Goal: Task Accomplishment & Management: Complete application form

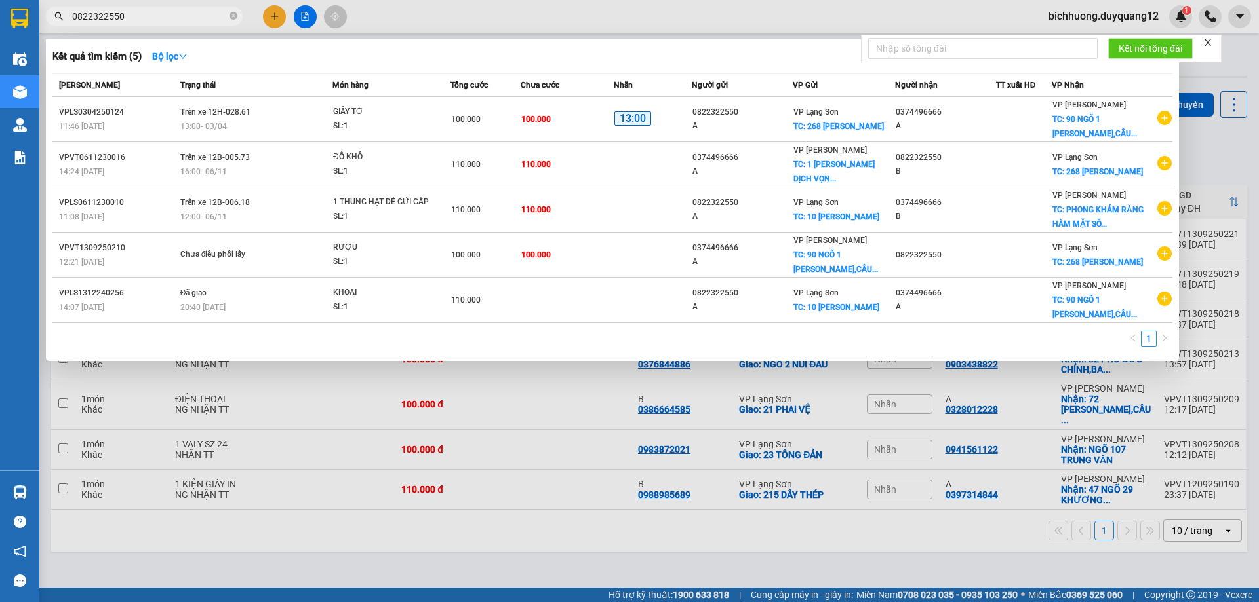
scroll to position [59, 0]
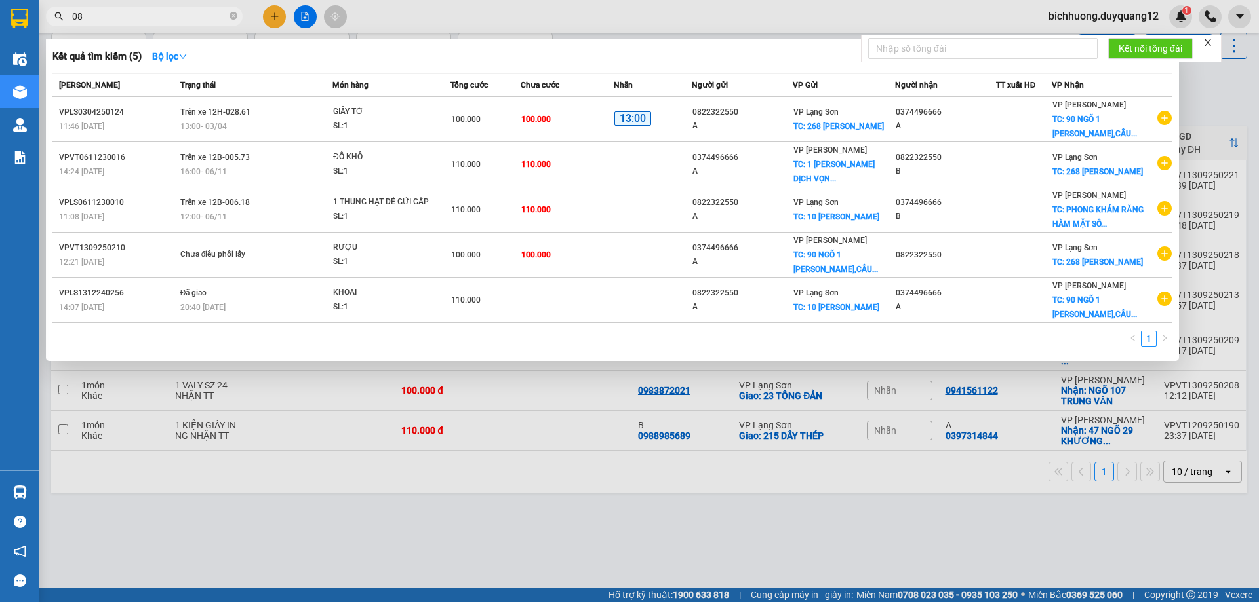
type input "0"
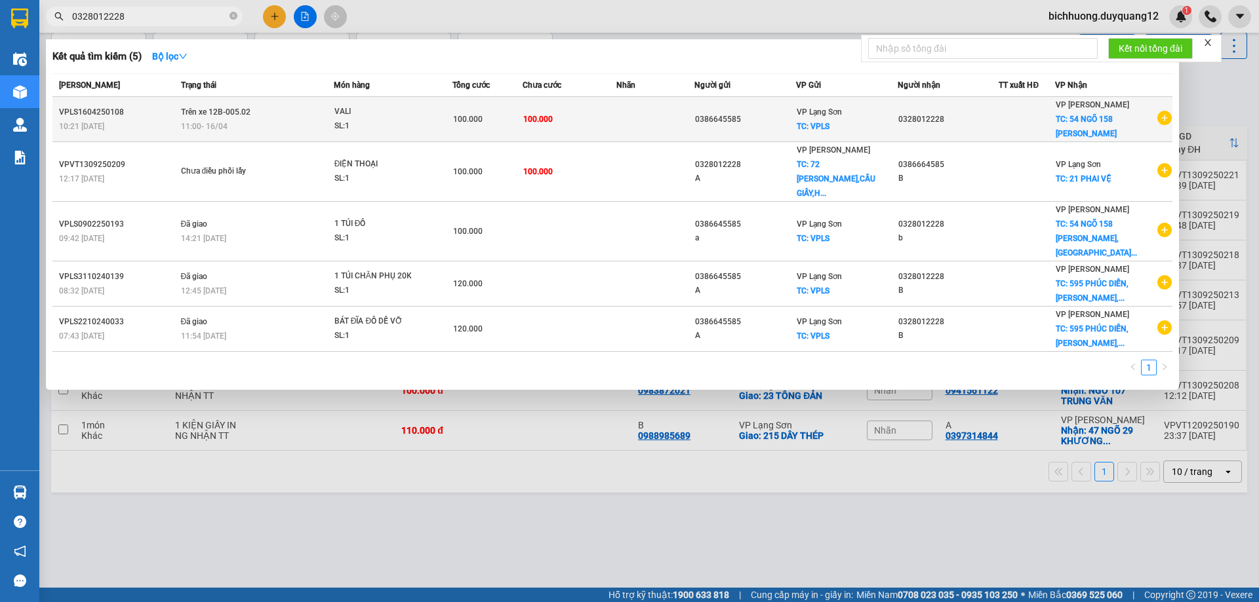
type input "0328012228"
click at [923, 128] on td "0328012228" at bounding box center [948, 119] width 102 height 45
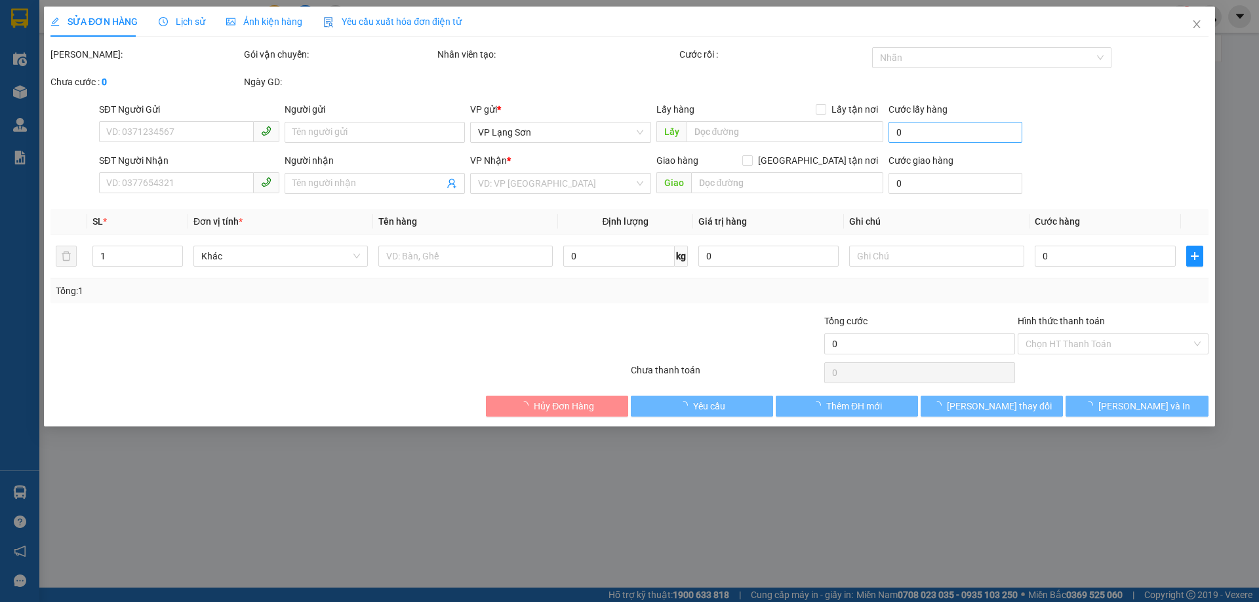
type input "0386645585"
checkbox input "true"
type input "VPLS"
type input "0328012228"
checkbox input "true"
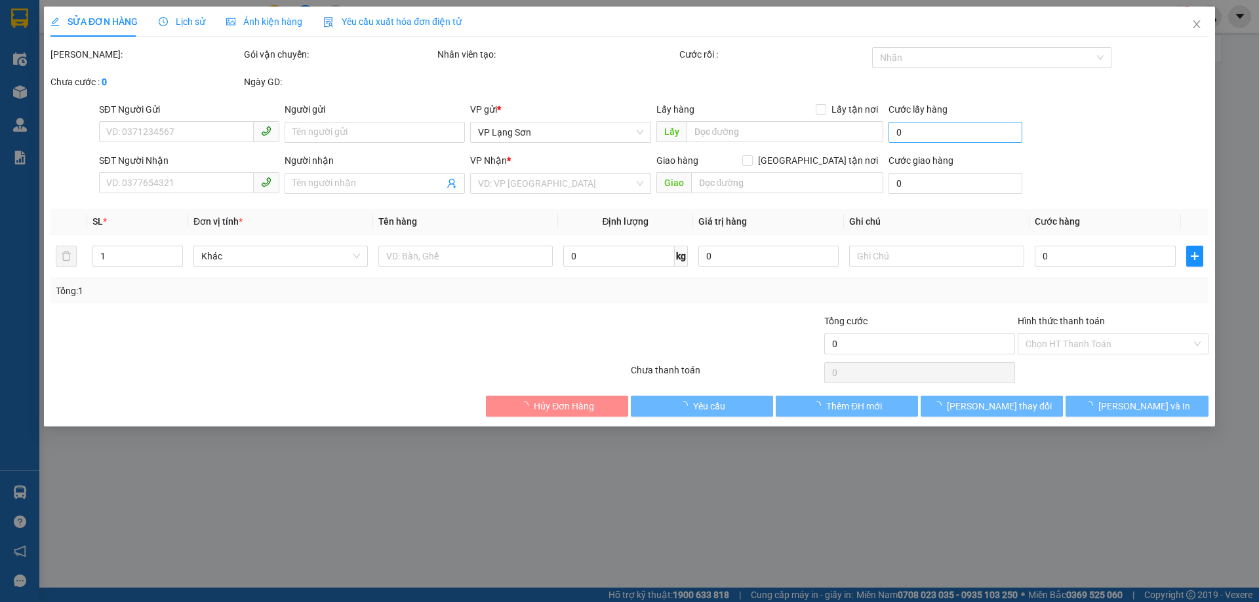
type input "54 NGÕ 158 [PERSON_NAME]"
type input "100.000"
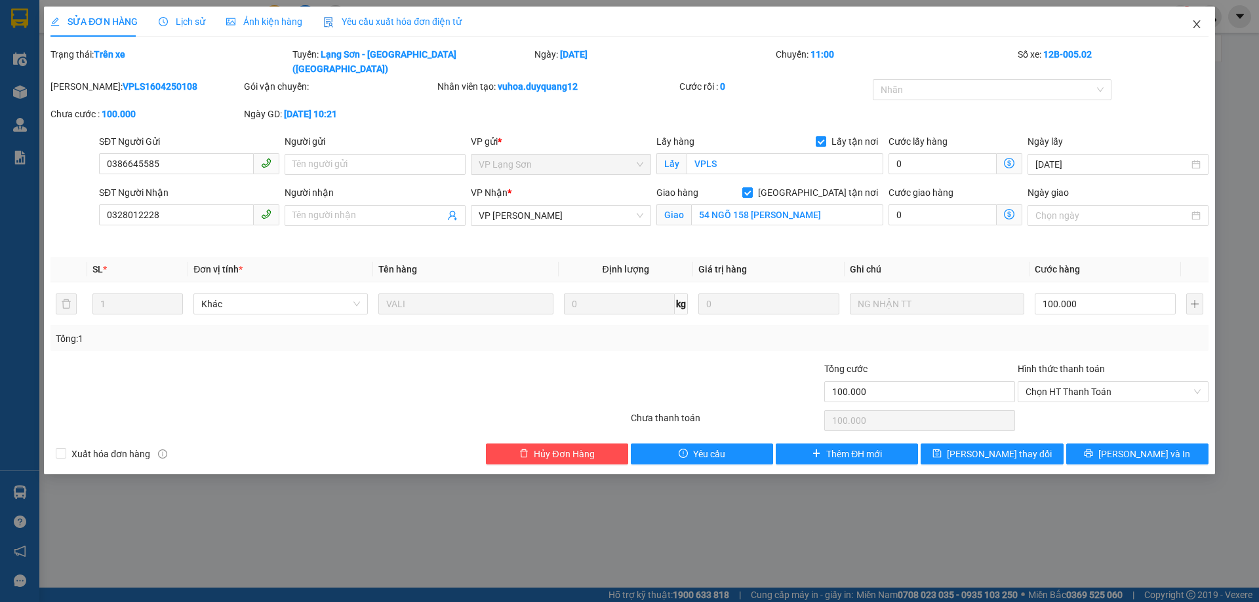
click at [1198, 24] on icon "close" at bounding box center [1196, 24] width 10 height 10
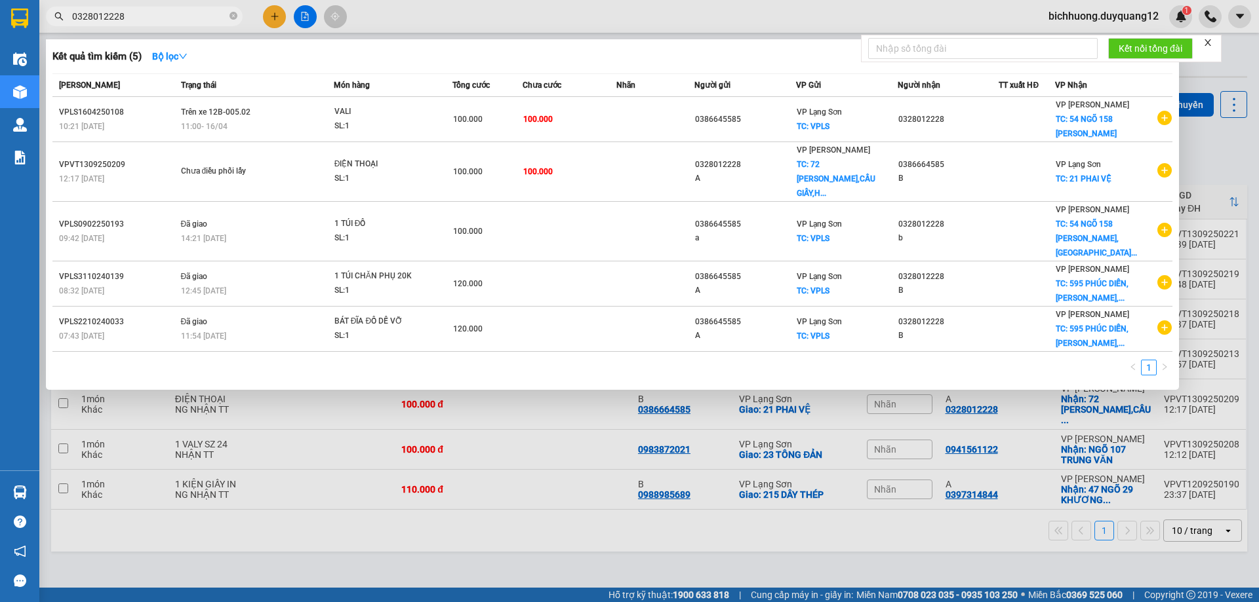
click at [140, 20] on input "0328012228" at bounding box center [149, 16] width 155 height 14
type input "0"
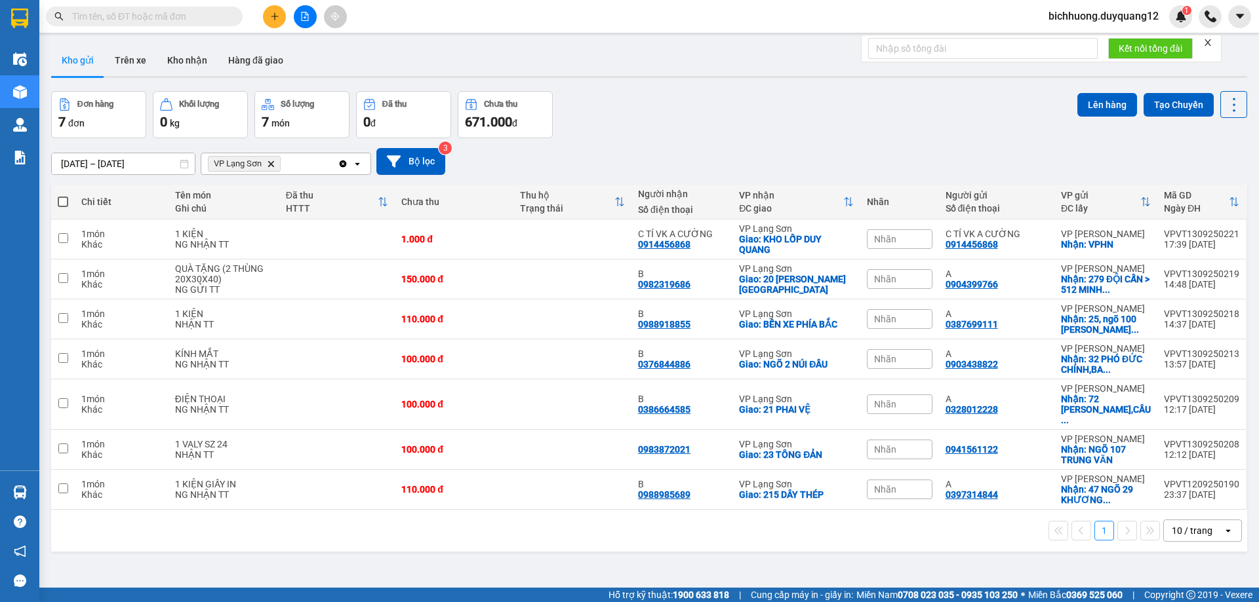
paste input "0948299555"
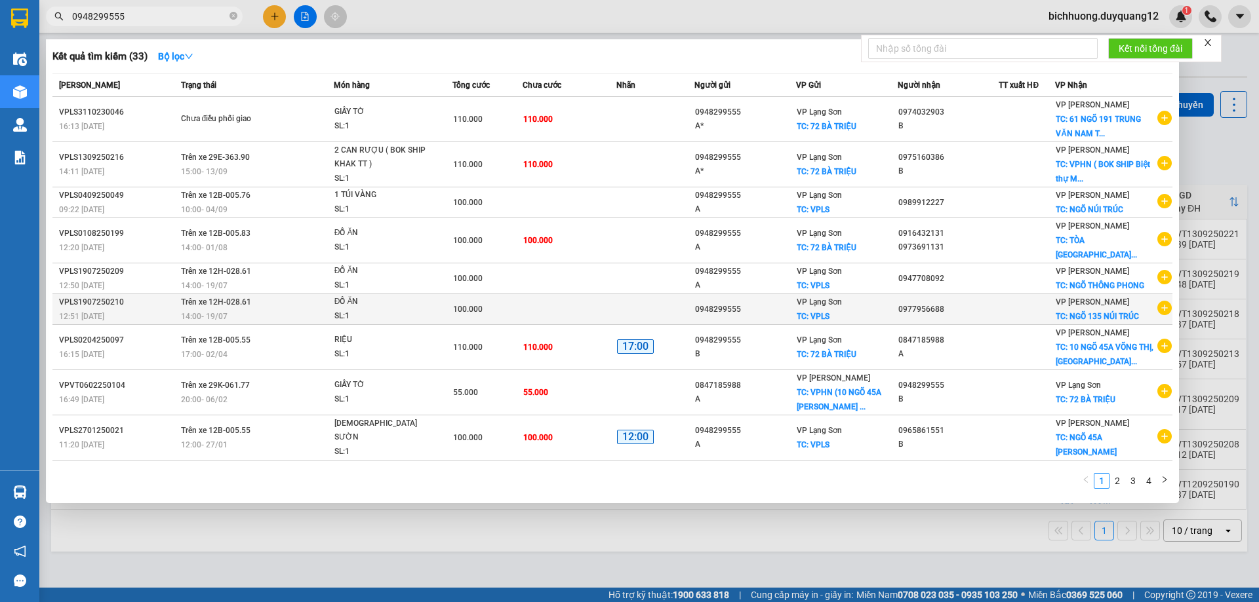
scroll to position [56, 0]
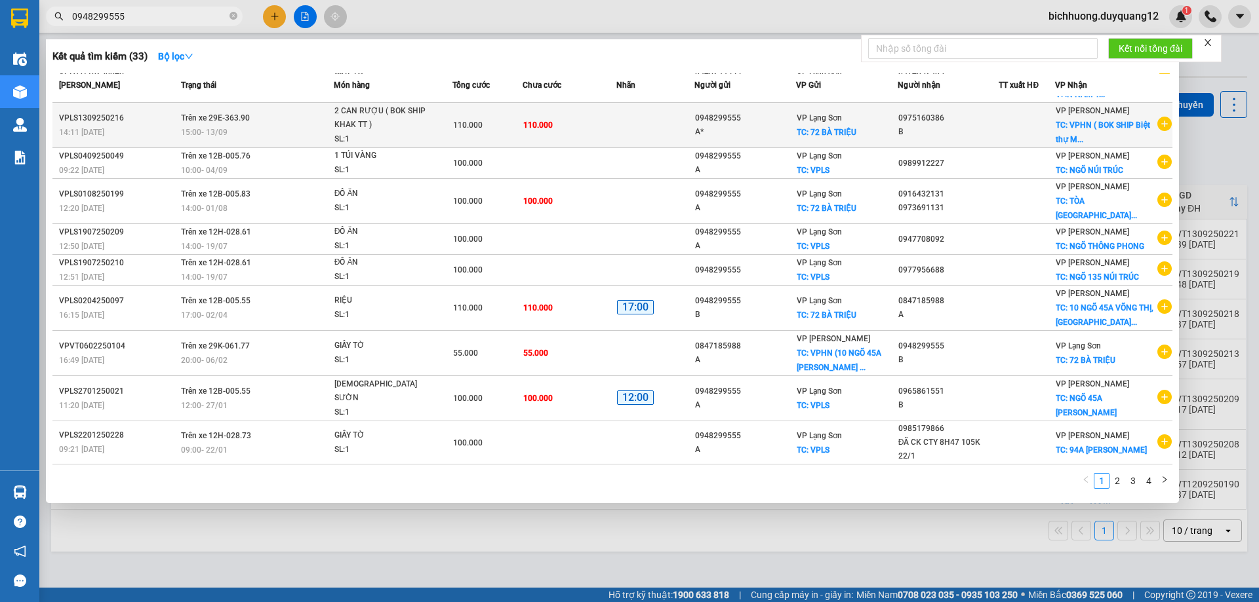
type input "0948299555"
click at [616, 103] on td "110.000" at bounding box center [569, 125] width 94 height 45
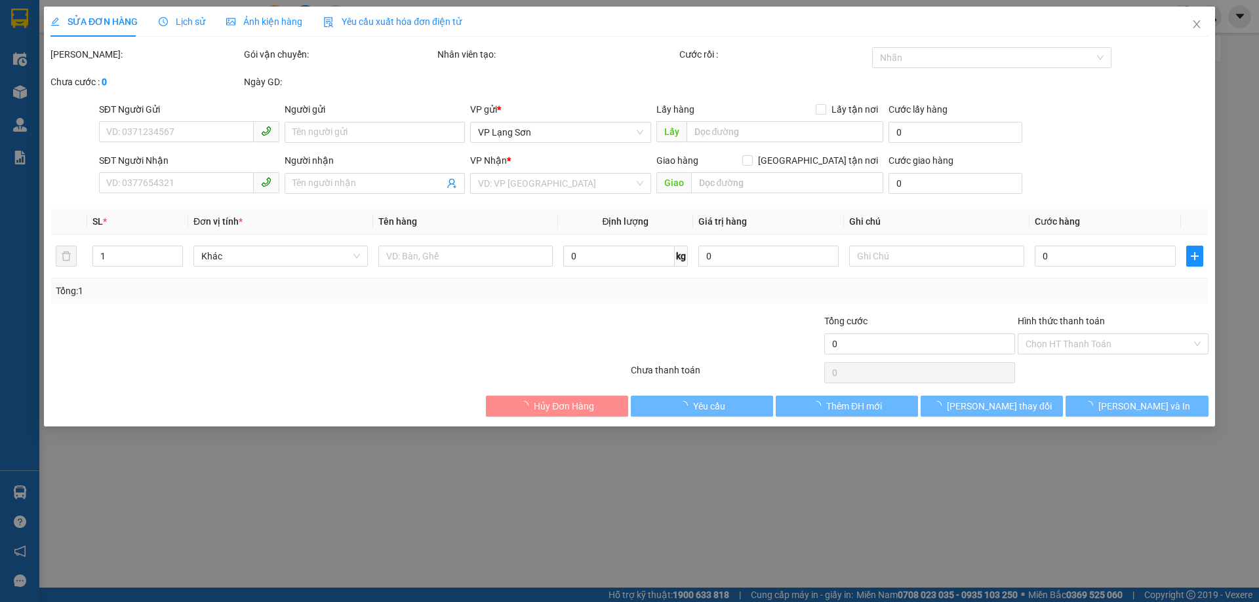
type input "0948299555"
type input "A*"
checkbox input "true"
type input "72 BÀ TRIỆU"
type input "0975160386"
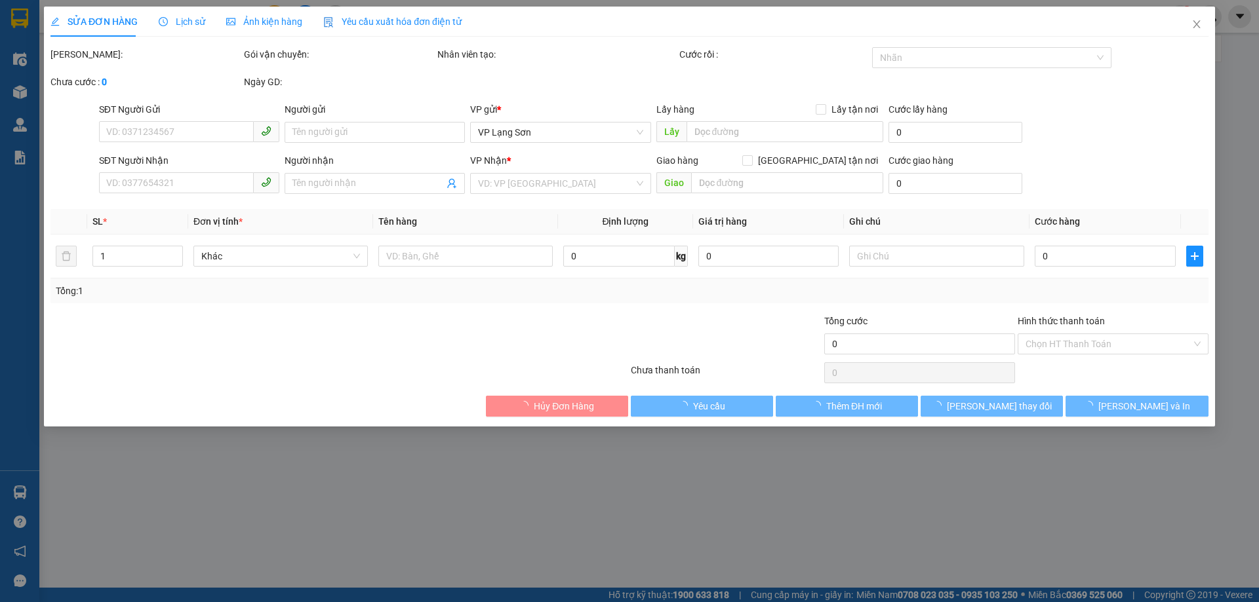
type input "B"
checkbox input "true"
type input "VPHN ( BOK SHIP Biệt thự M02 L21 An [GEOGRAPHIC_DATA]"
type input "110.000"
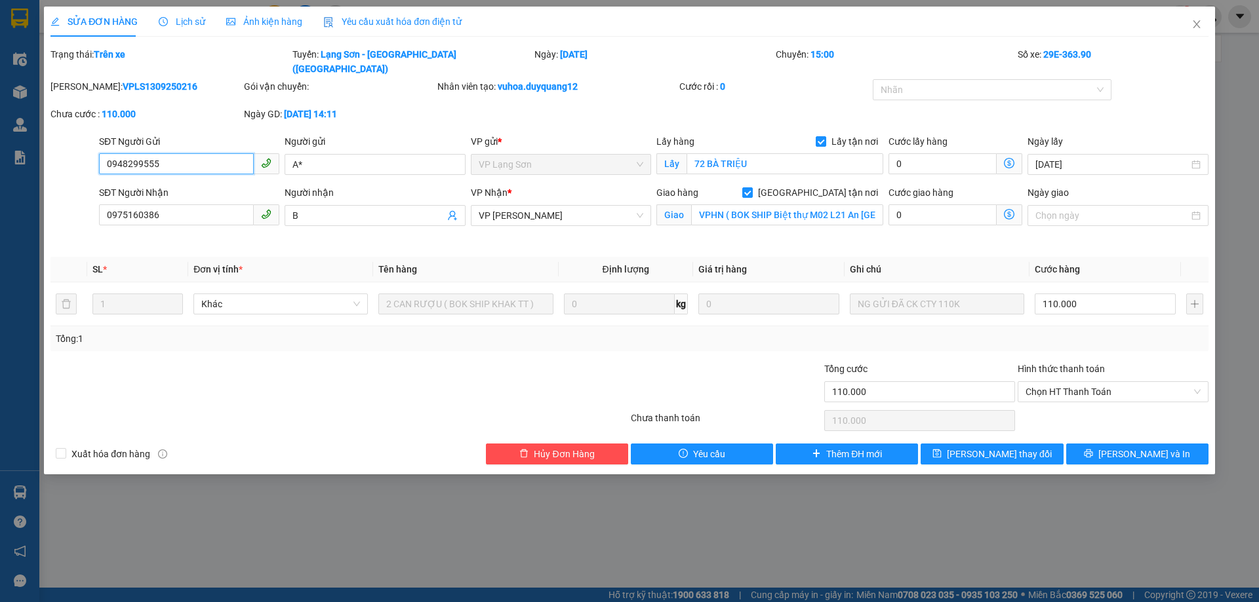
drag, startPoint x: 174, startPoint y: 154, endPoint x: 83, endPoint y: 161, distance: 91.4
click at [83, 161] on div "SĐT Người Gửi 0948299555 0948299555 Người gửi A* VP gửi * VP Lạng Sơn Lấy hàng …" at bounding box center [629, 157] width 1160 height 46
click at [184, 22] on span "Lịch sử" at bounding box center [182, 21] width 47 height 10
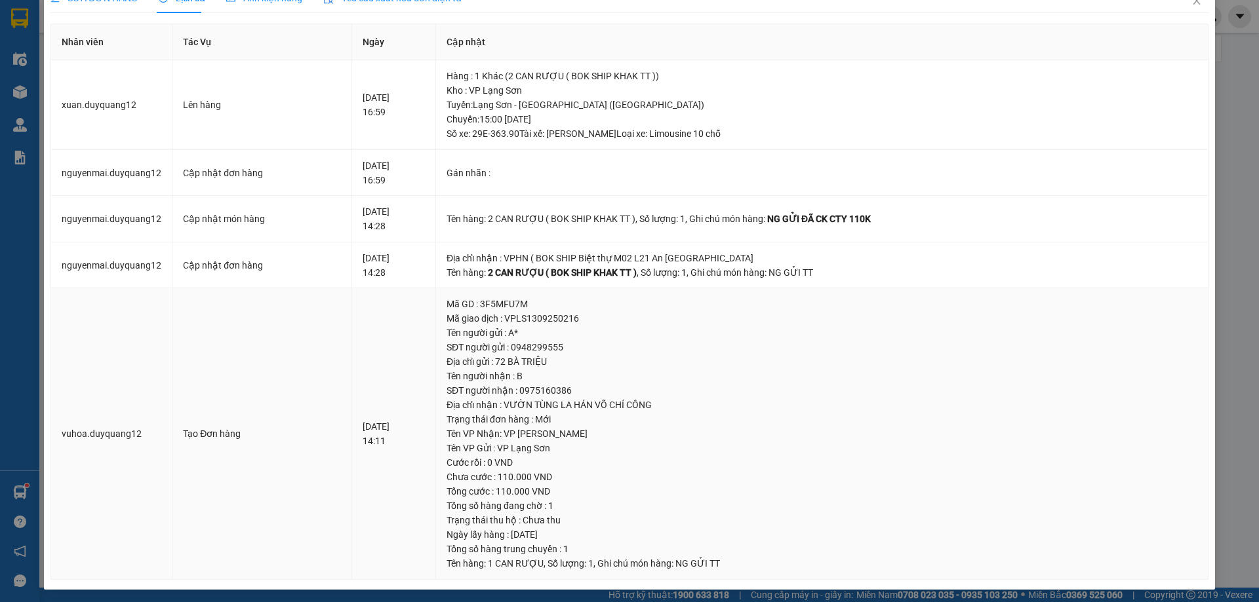
scroll to position [27, 0]
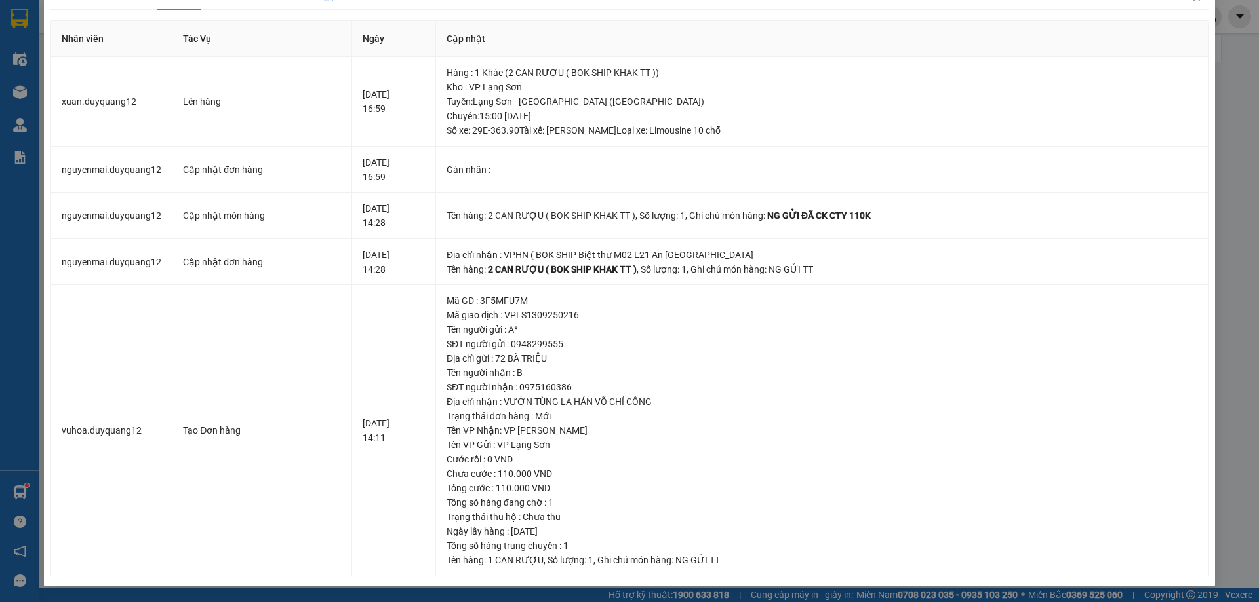
click at [1218, 80] on div "SỬA ĐƠN HÀNG Lịch sử Ảnh kiện hàng Yêu cầu xuất hóa đơn điện tử Total Paid Fee …" at bounding box center [629, 301] width 1259 height 602
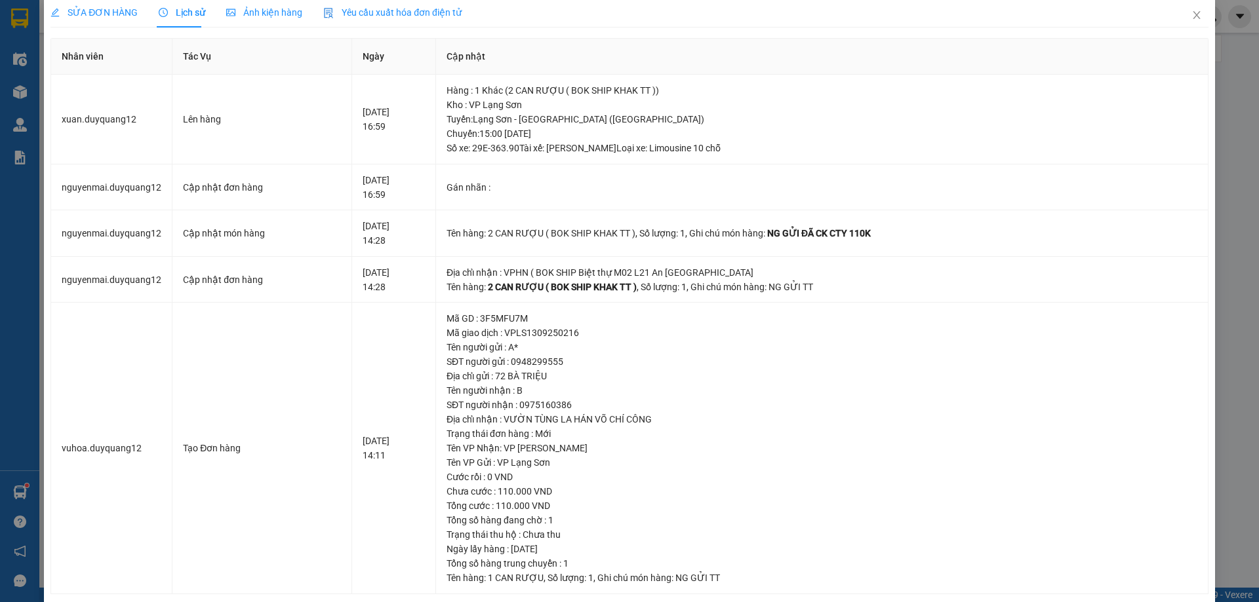
scroll to position [0, 0]
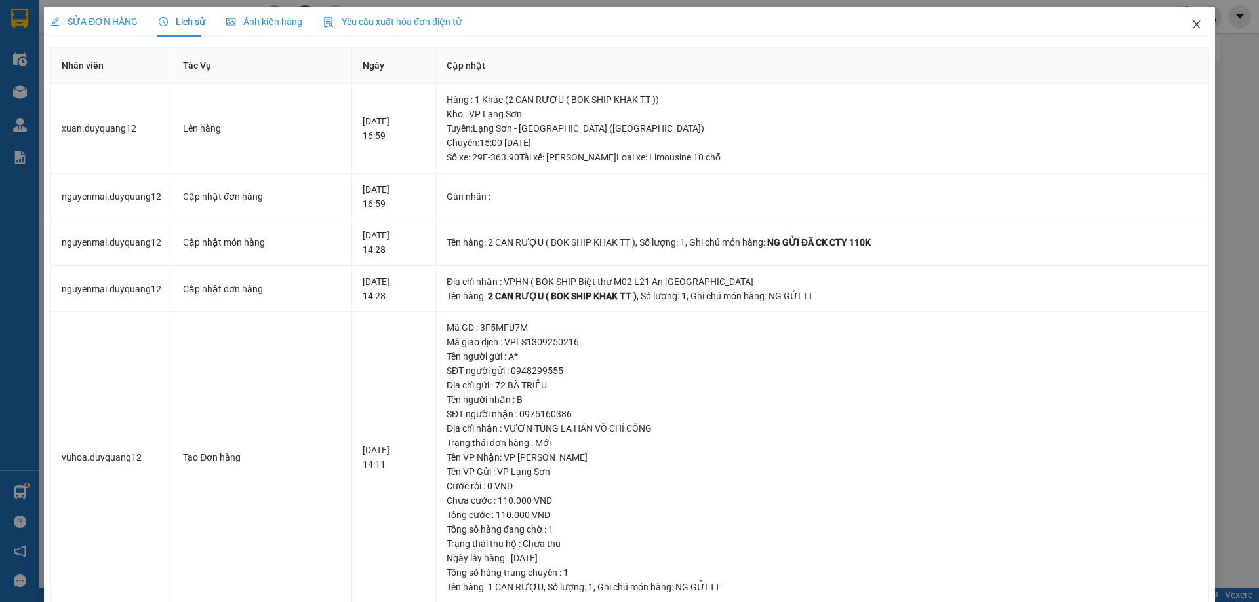
click at [1191, 29] on icon "close" at bounding box center [1196, 24] width 10 height 10
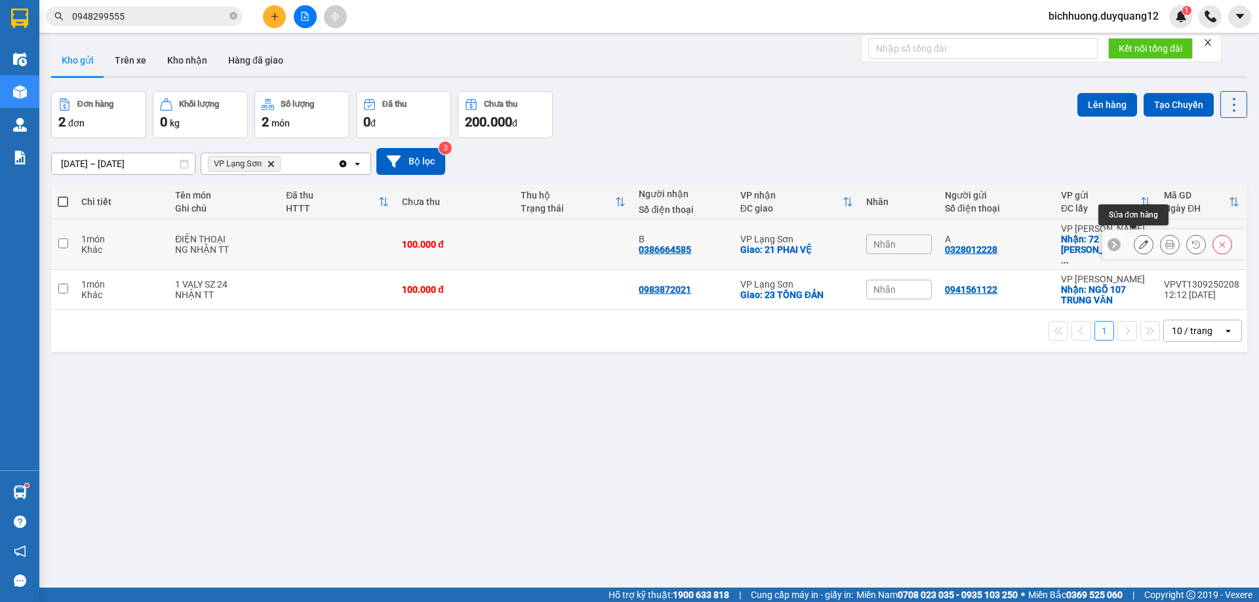
click at [1139, 242] on icon at bounding box center [1143, 244] width 9 height 9
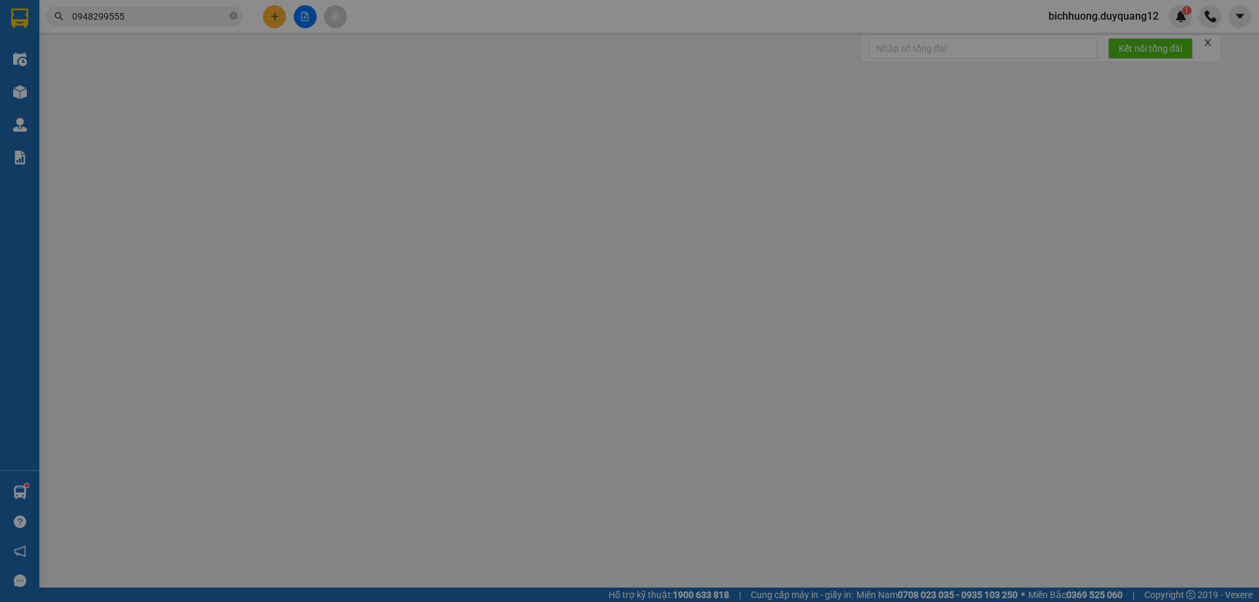
type input "0328012228"
type input "A"
checkbox input "true"
type input "[STREET_ADDRESS][PERSON_NAME]"
type input "0386664585"
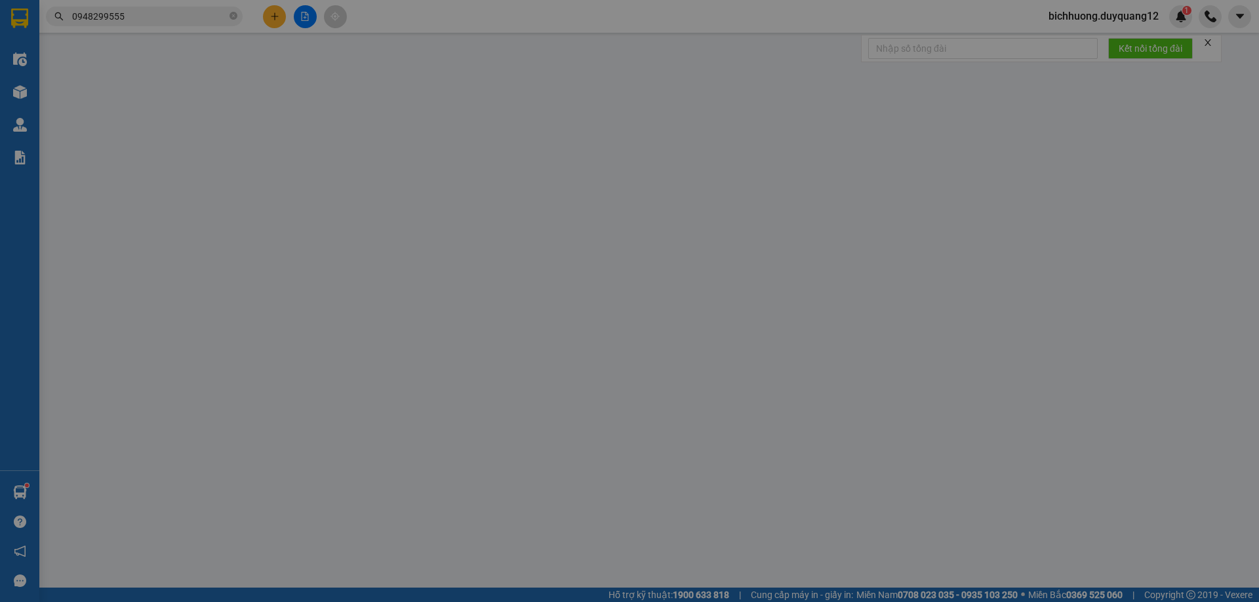
type input "B"
checkbox input "true"
type input "21 PHAI VỆ"
type input "100.000"
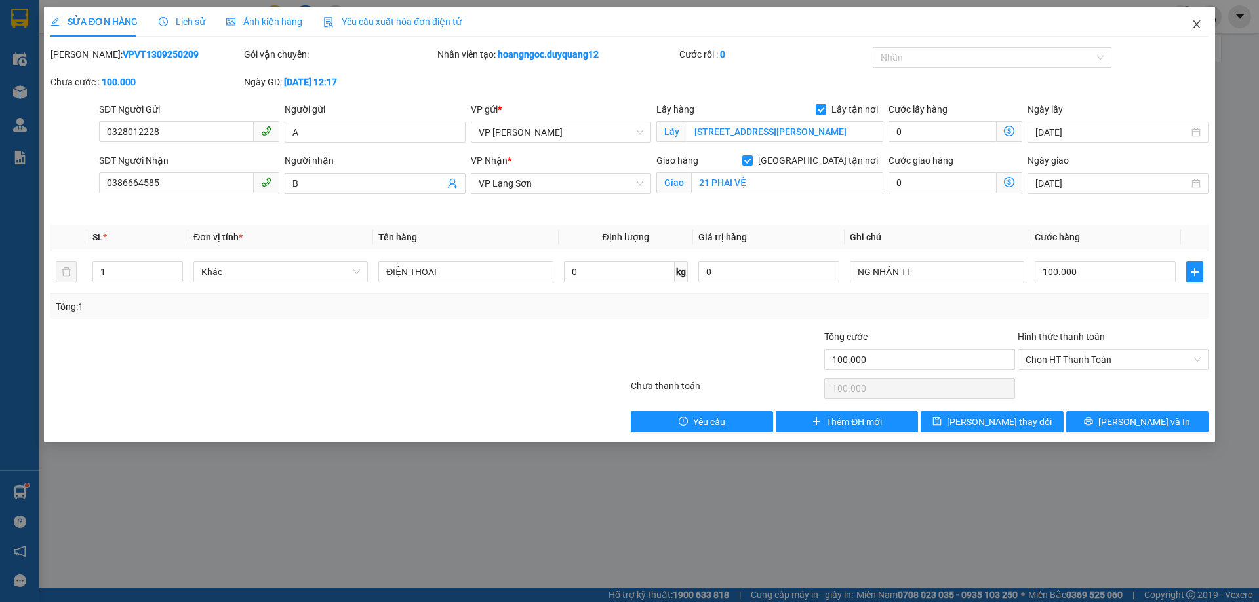
click at [1196, 21] on icon "close" at bounding box center [1196, 24] width 10 height 10
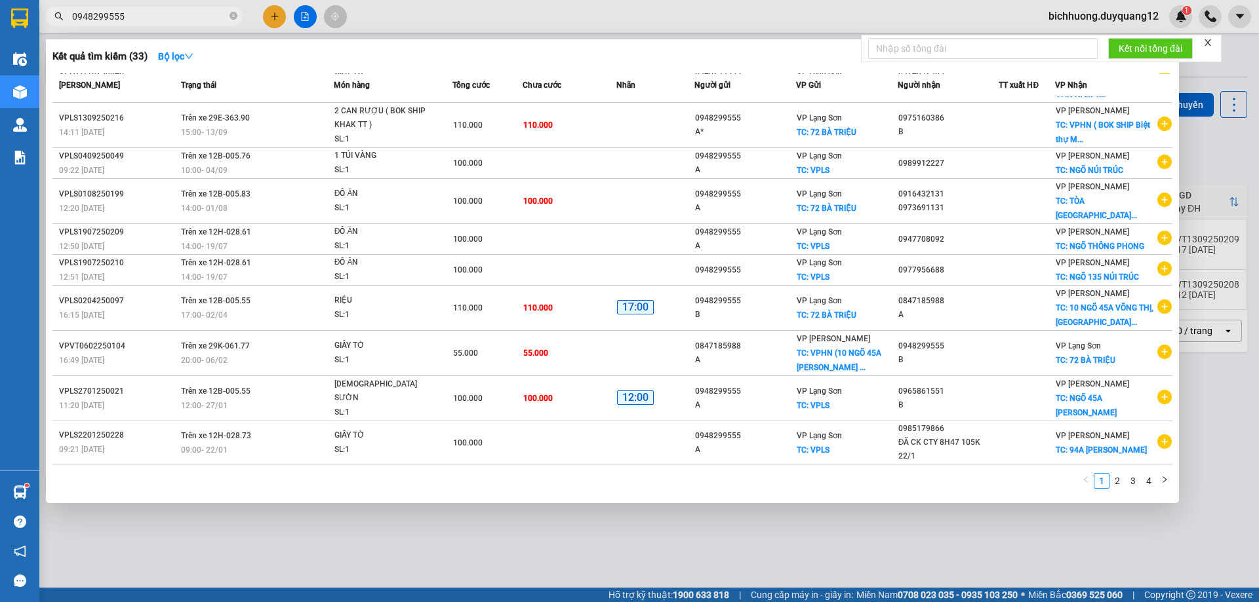
click at [138, 21] on input "0948299555" at bounding box center [149, 16] width 155 height 14
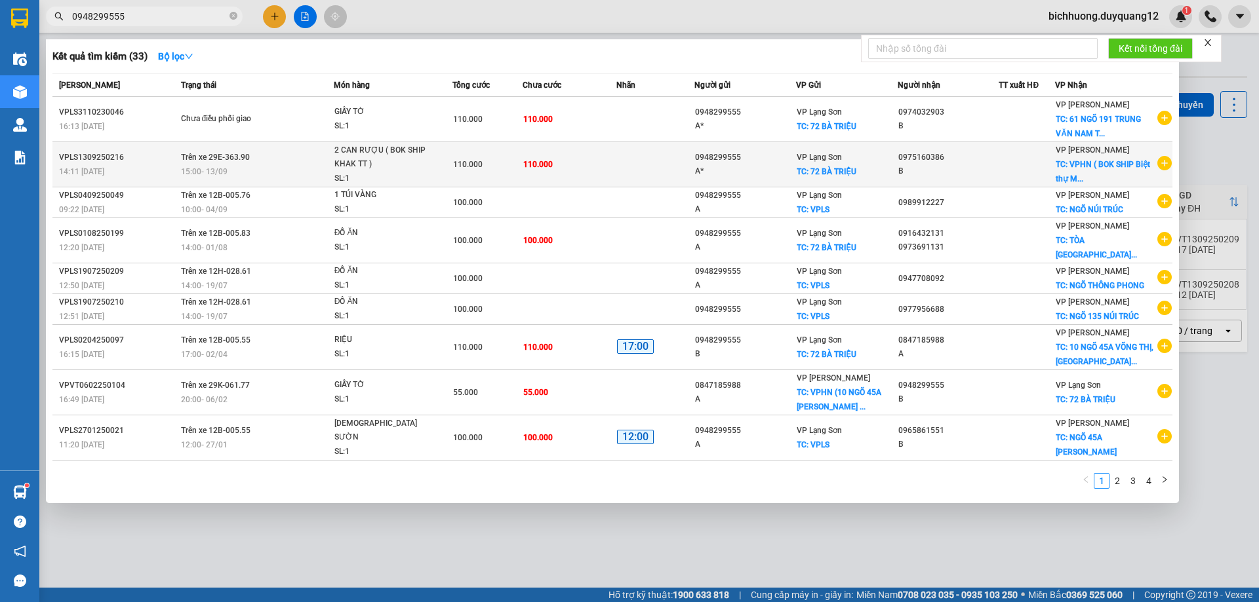
click at [262, 162] on td "Trên xe 29E-363.90 15:00 [DATE]" at bounding box center [256, 164] width 156 height 45
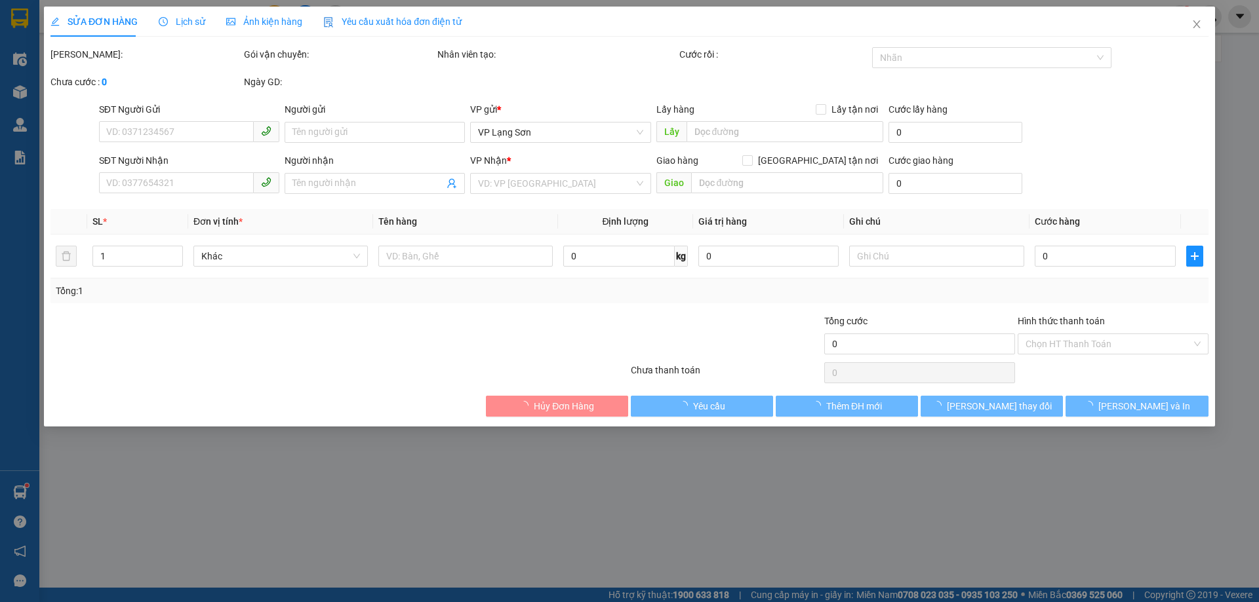
type input "0948299555"
type input "A*"
checkbox input "true"
type input "72 BÀ TRIỆU"
type input "0975160386"
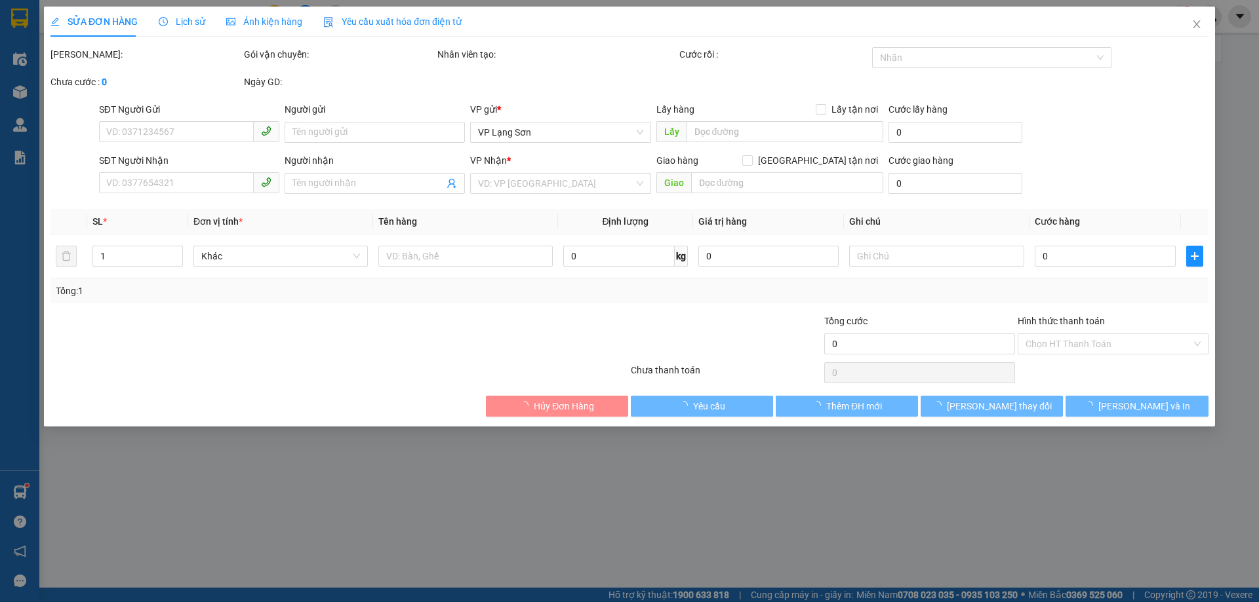
type input "B"
checkbox input "true"
type input "Biệt thự M02 [STREET_ADDRESS]"
type input "110.000"
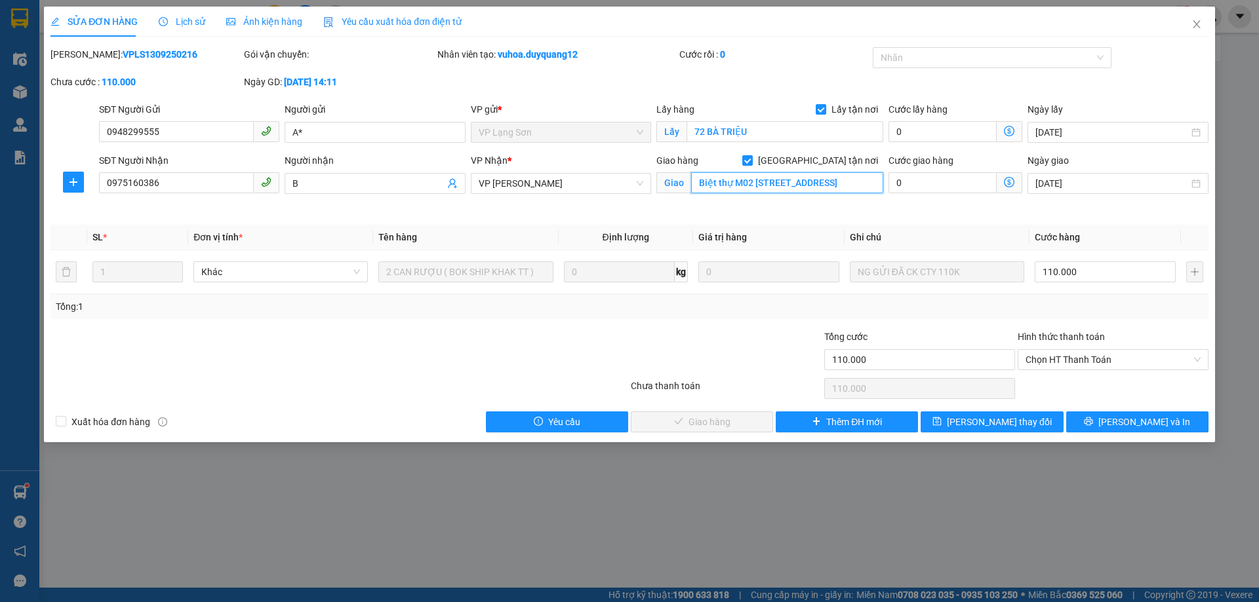
click at [698, 189] on input "Biệt thự M02 [STREET_ADDRESS]" at bounding box center [787, 182] width 192 height 21
click at [698, 188] on input "Biệt thự M02 [STREET_ADDRESS]" at bounding box center [787, 182] width 192 height 21
click at [187, 25] on span "Lịch sử" at bounding box center [182, 21] width 47 height 10
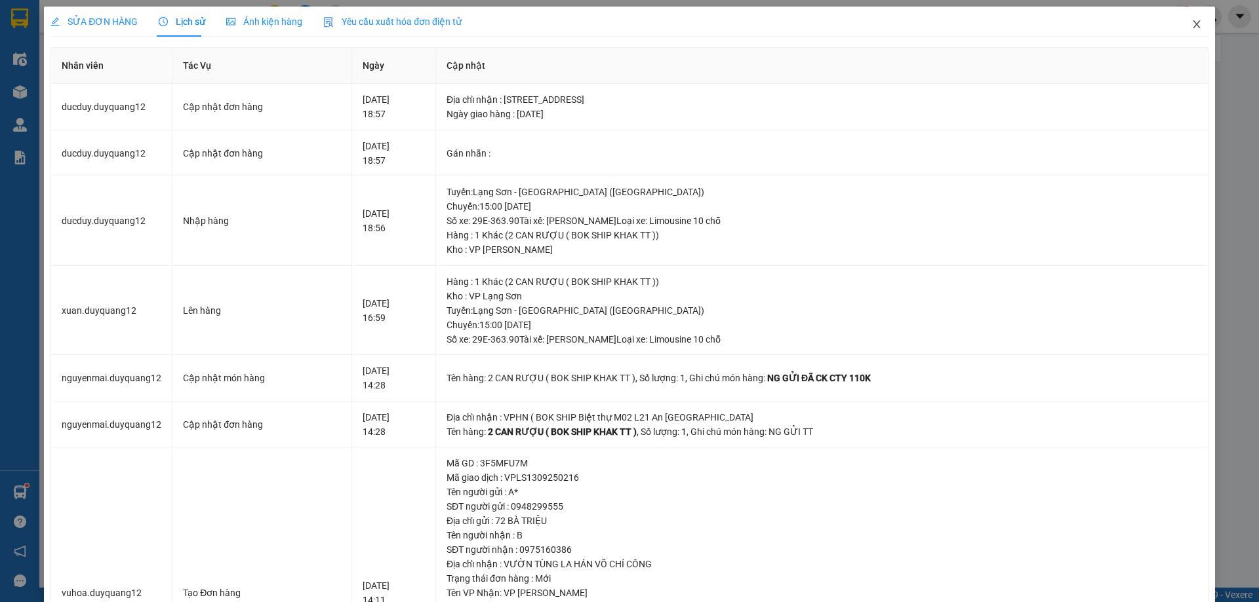
click at [1192, 28] on icon "close" at bounding box center [1195, 24] width 7 height 8
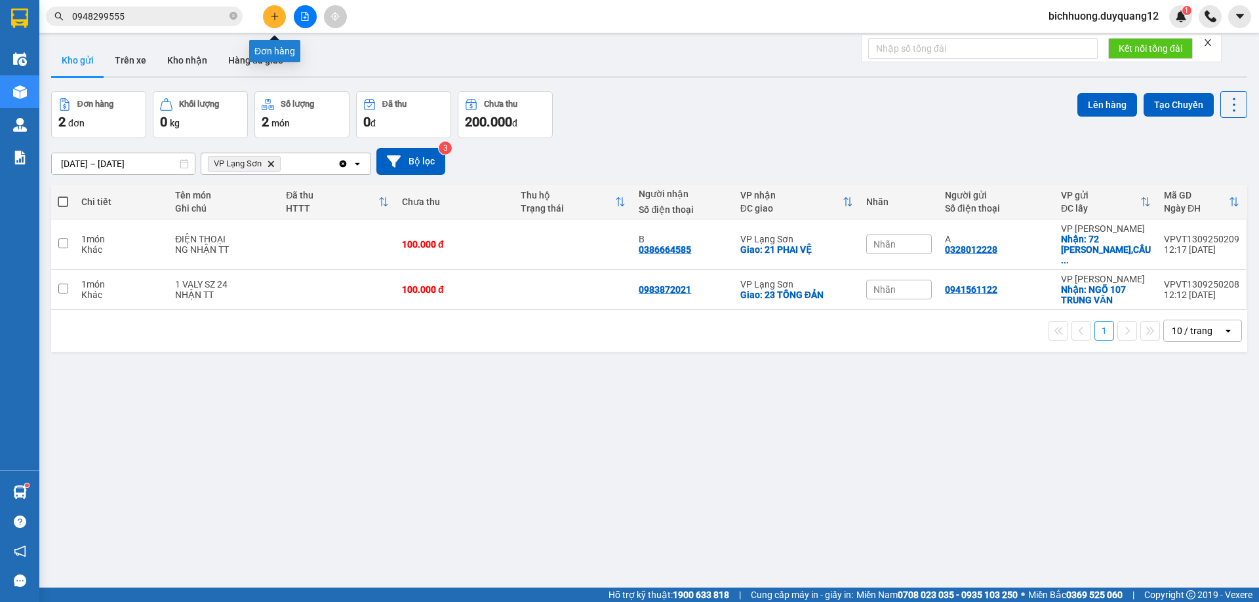
click at [275, 16] on icon "plus" at bounding box center [274, 16] width 9 height 9
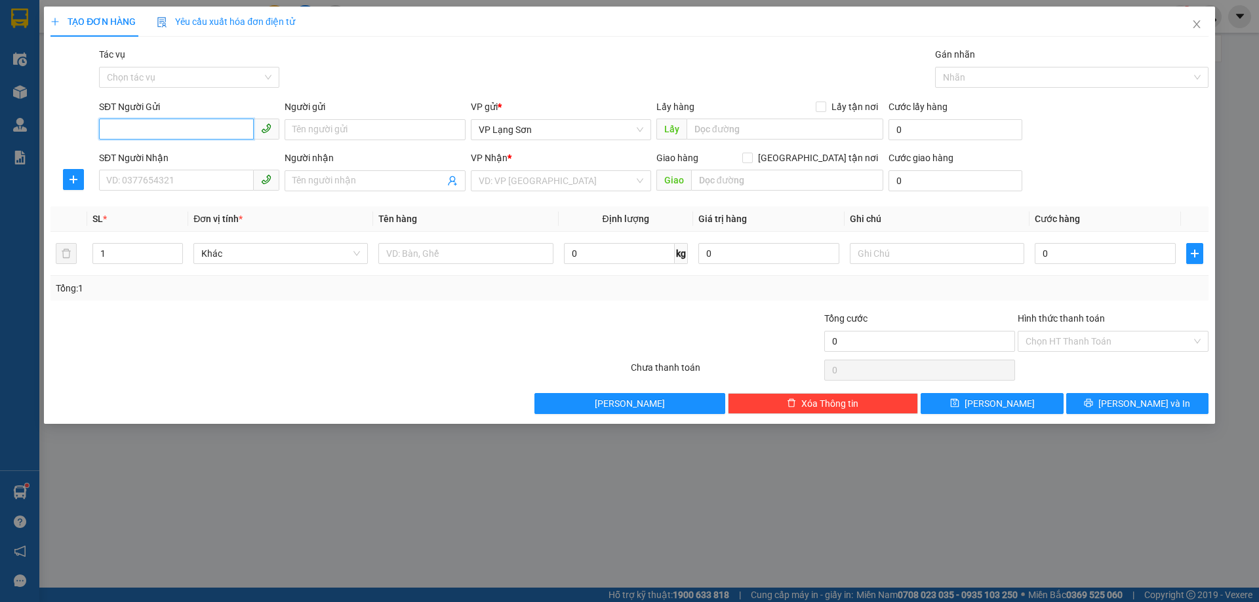
drag, startPoint x: 144, startPoint y: 127, endPoint x: 152, endPoint y: 119, distance: 10.7
click at [142, 128] on input "SĐT Người Gửi" at bounding box center [176, 129] width 155 height 21
paste input "0915995362"
click at [109, 132] on input "0915995362" at bounding box center [176, 129] width 155 height 21
type input "0915995362"
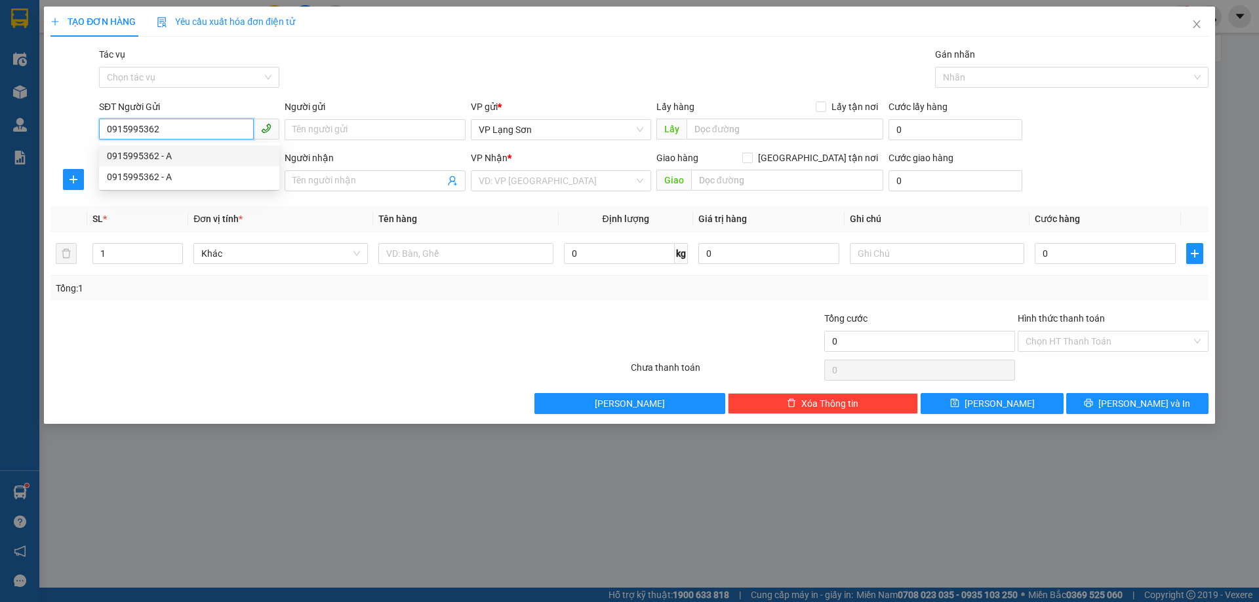
click at [149, 153] on div "0915995362 - A" at bounding box center [189, 156] width 165 height 14
type input "A"
checkbox input "true"
type input "42 BÀ TRIỆU"
type input "0915995362"
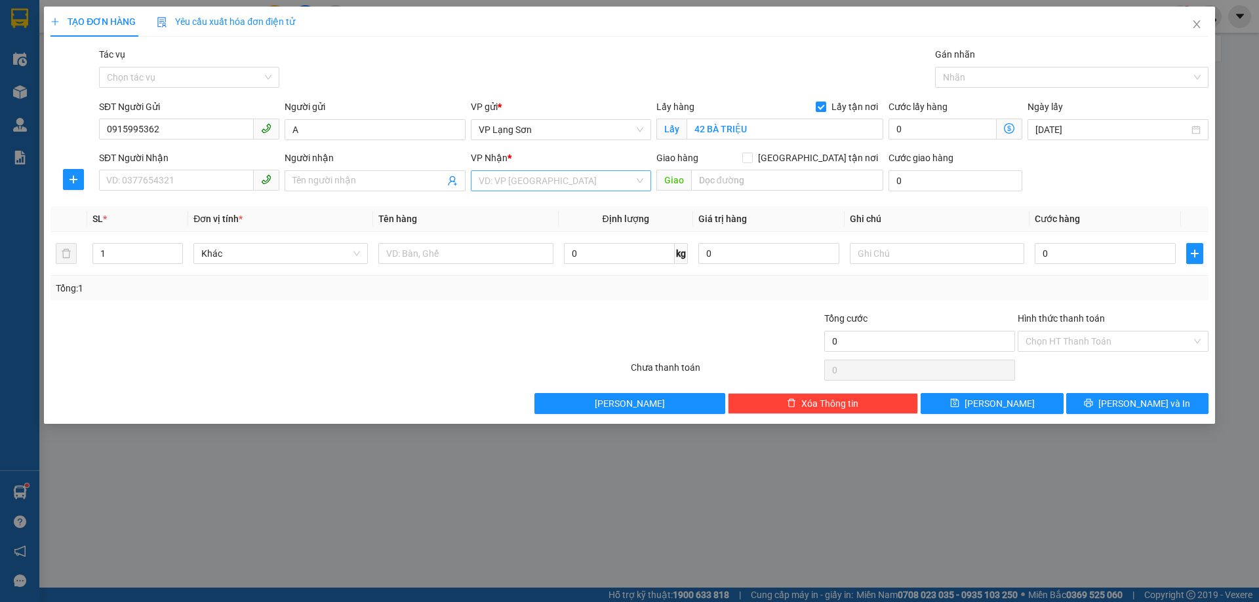
click at [539, 180] on input "search" at bounding box center [556, 181] width 155 height 20
click at [515, 206] on div "VP [PERSON_NAME]" at bounding box center [561, 207] width 165 height 14
drag, startPoint x: 718, startPoint y: 178, endPoint x: 689, endPoint y: 183, distance: 30.0
click at [718, 179] on input "text" at bounding box center [787, 180] width 192 height 21
type input "1 B THANH NHÀN"
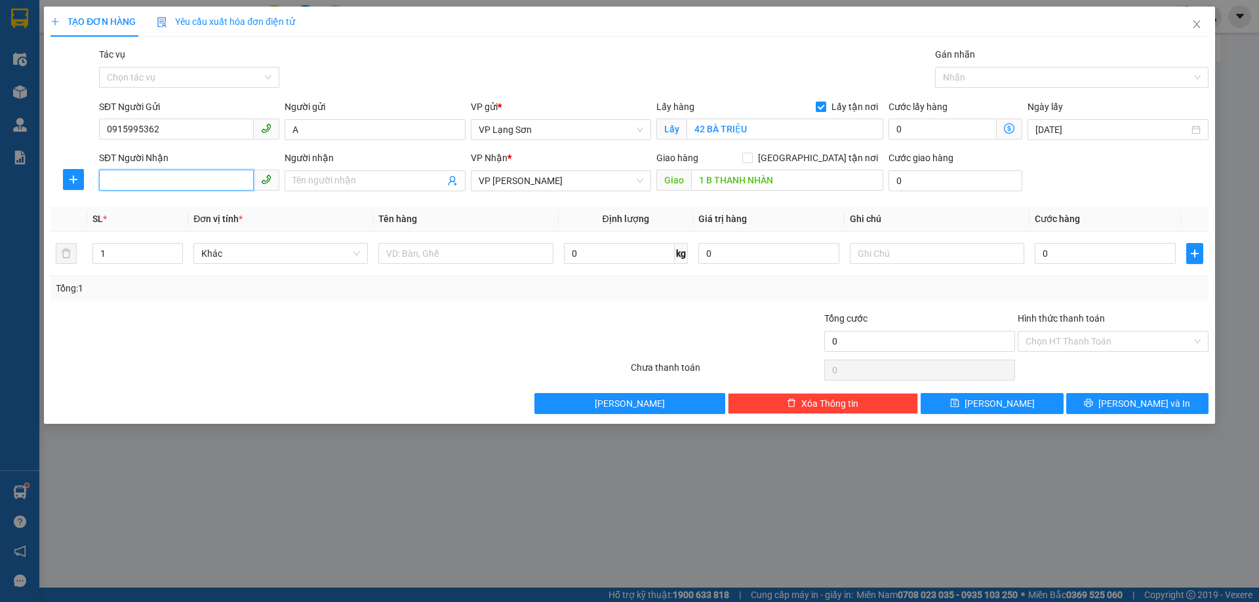
click at [182, 185] on input "SĐT Người Nhận" at bounding box center [176, 180] width 155 height 21
type input "0869818998"
click at [809, 160] on div "Giao hàng [GEOGRAPHIC_DATA] tận nơi" at bounding box center [769, 158] width 227 height 14
click at [346, 189] on span at bounding box center [375, 180] width 180 height 21
type input "B"
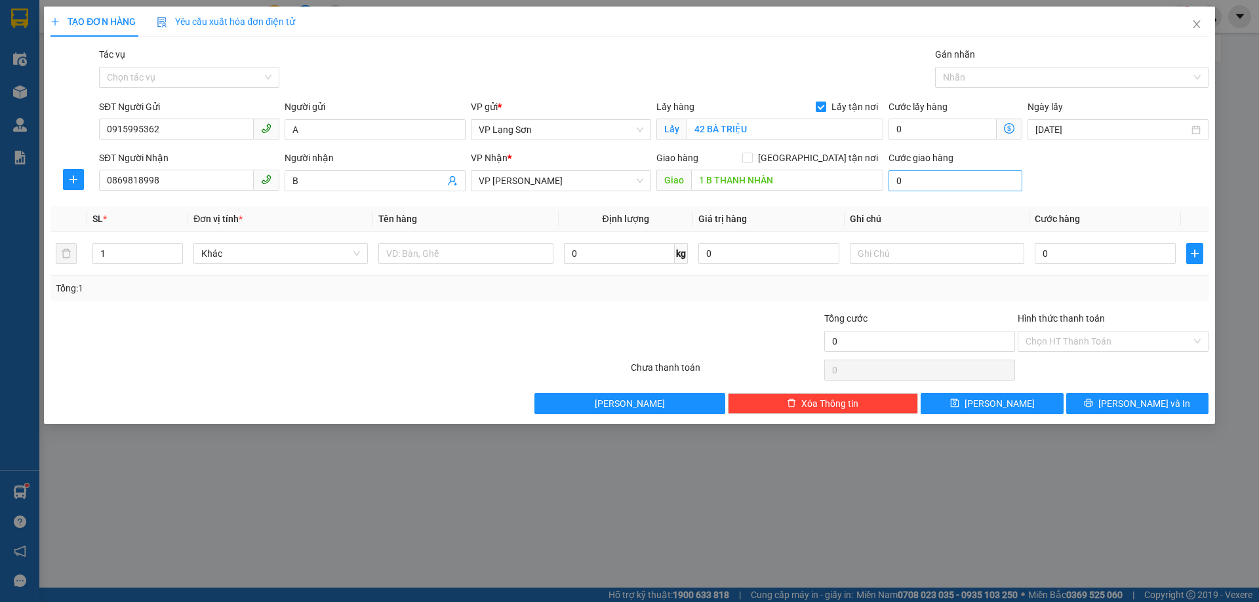
drag, startPoint x: 822, startPoint y: 159, endPoint x: 1019, endPoint y: 176, distance: 197.4
click at [836, 158] on label "[GEOGRAPHIC_DATA] tận nơi" at bounding box center [812, 158] width 141 height 14
drag, startPoint x: 819, startPoint y: 161, endPoint x: 876, endPoint y: 169, distance: 58.3
click at [751, 160] on input "[GEOGRAPHIC_DATA] tận nơi" at bounding box center [746, 157] width 9 height 9
checkbox input "true"
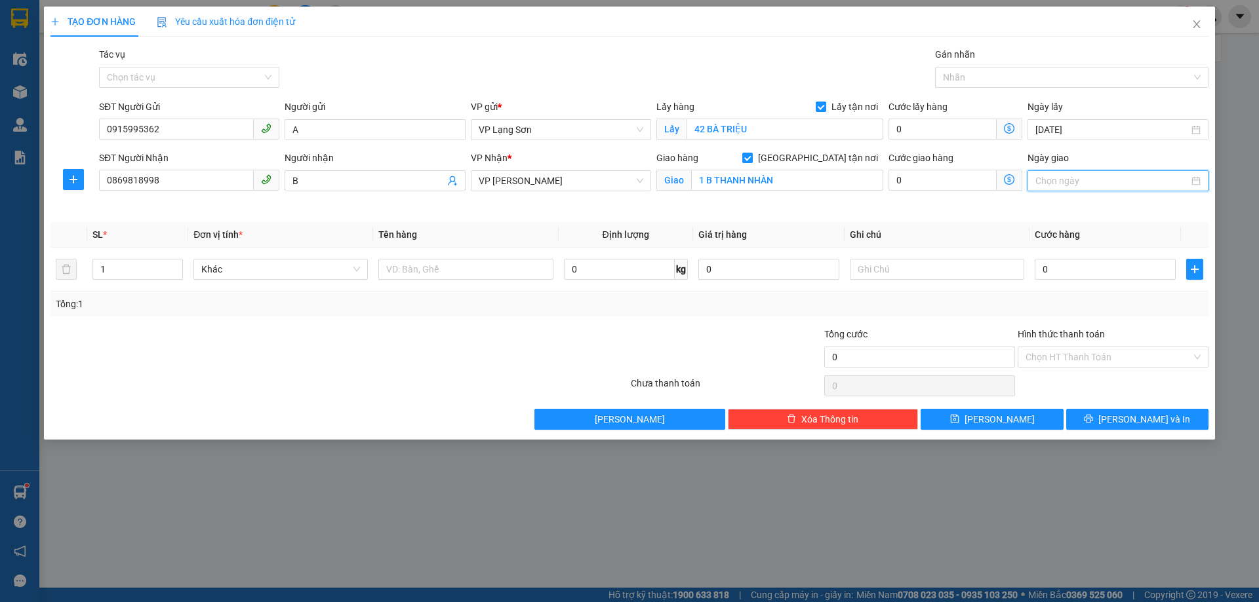
click at [1102, 184] on input "Ngày giao" at bounding box center [1111, 181] width 153 height 14
type input "[DATE]"
click at [1053, 302] on div "14" at bounding box center [1047, 296] width 16 height 16
click at [1082, 133] on input "[DATE]" at bounding box center [1111, 130] width 153 height 14
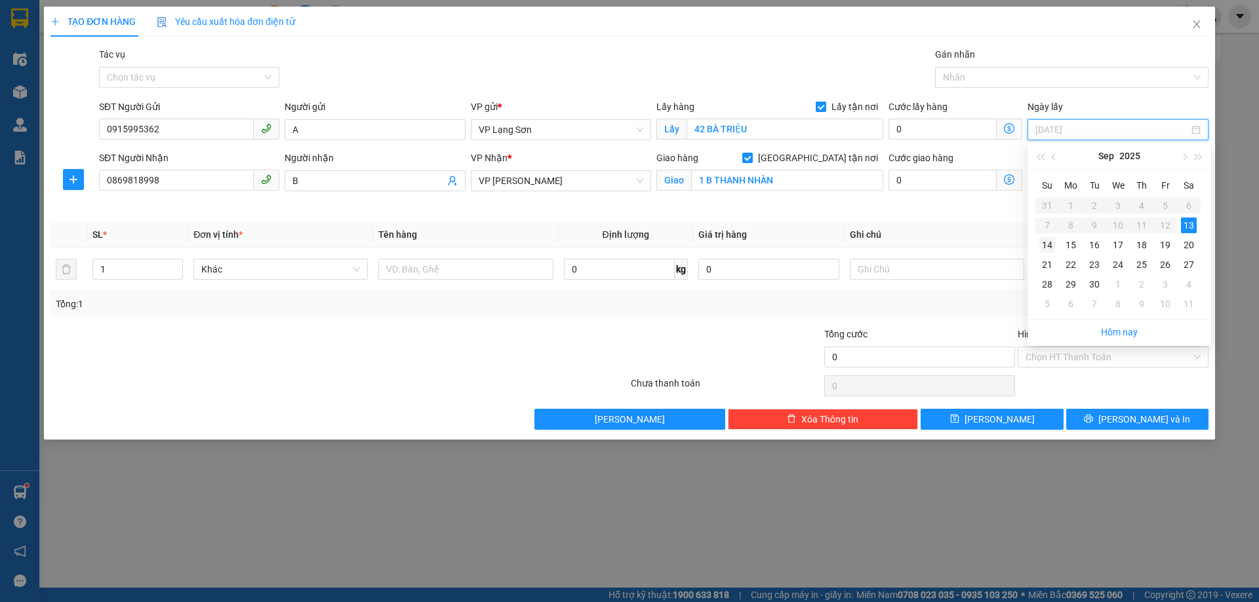
type input "[DATE]"
click at [1055, 250] on td "14" at bounding box center [1047, 245] width 24 height 20
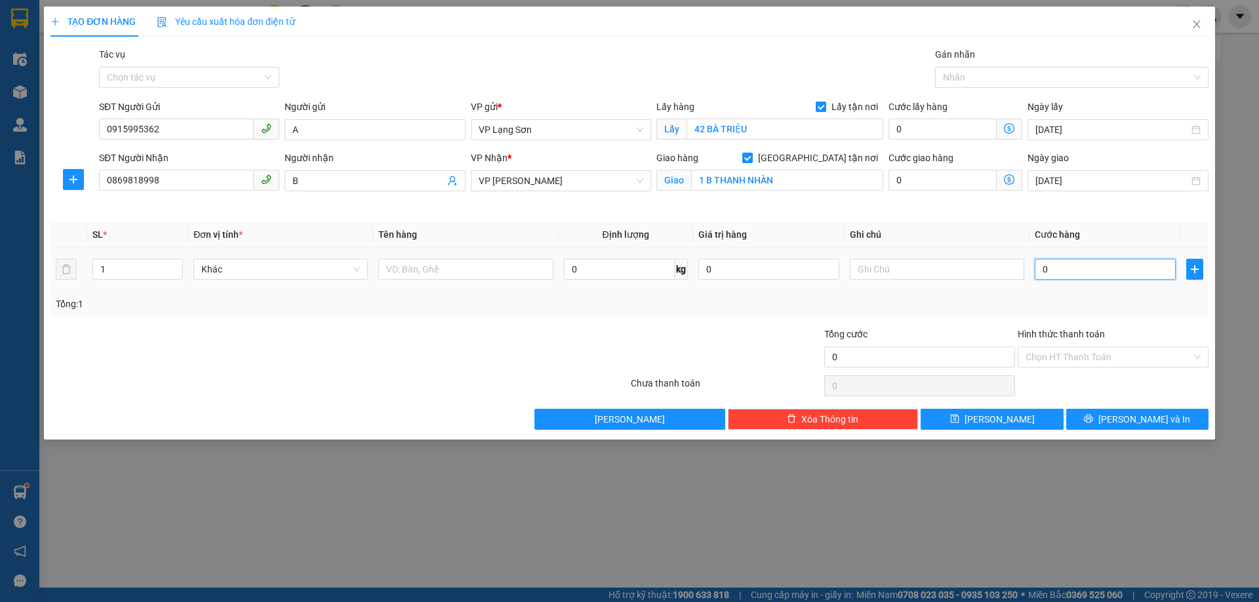
click at [1056, 271] on input "0" at bounding box center [1104, 269] width 141 height 21
type input "1"
type input "10"
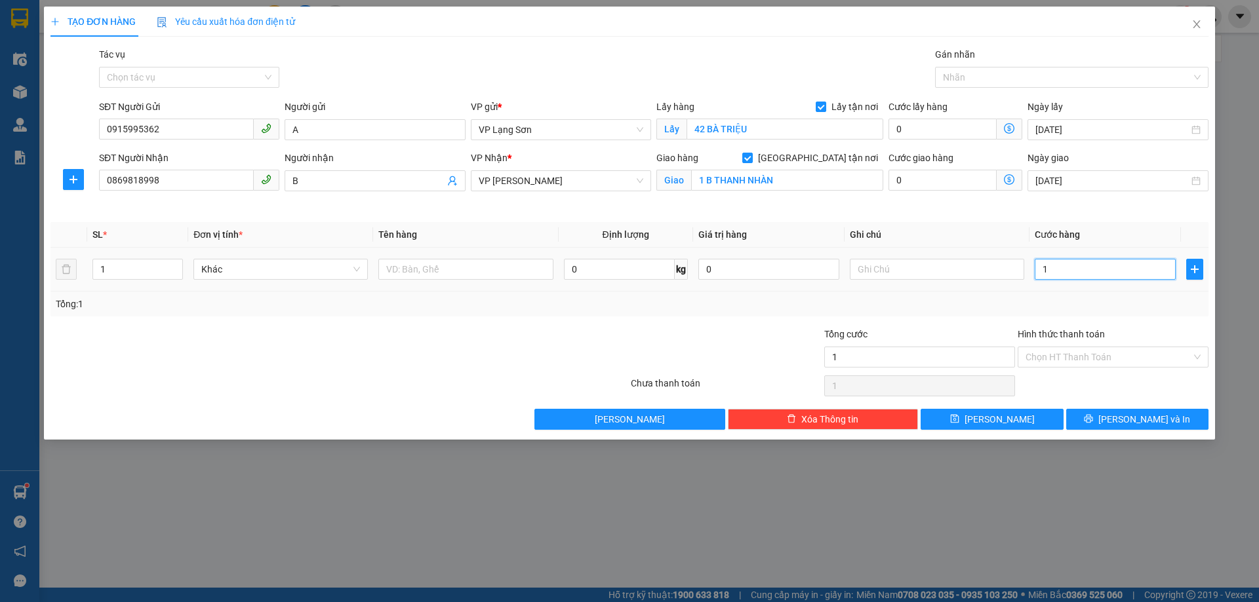
type input "10"
type input "1.000"
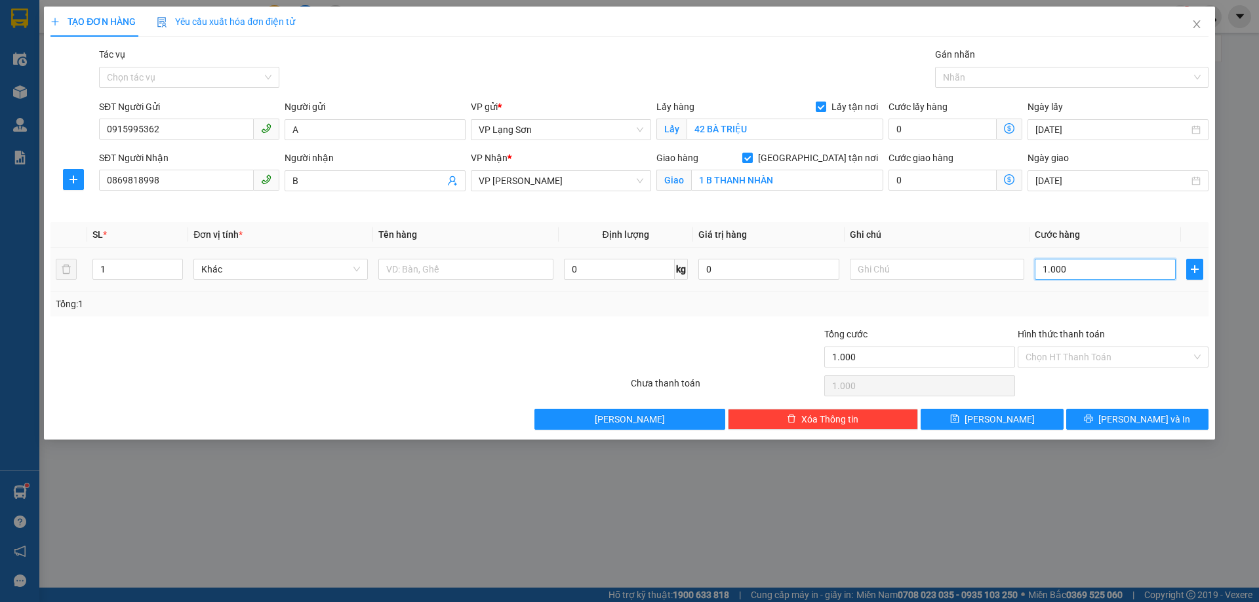
type input "10.000"
type input "100.000"
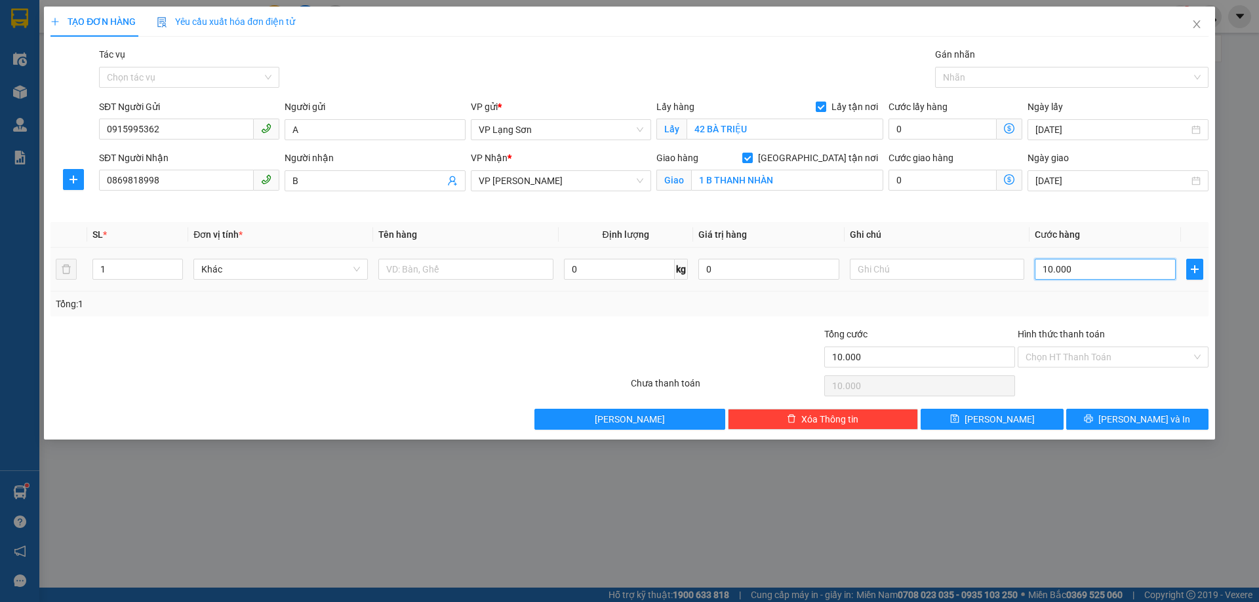
type input "100.000"
click at [903, 273] on input "text" at bounding box center [937, 269] width 174 height 21
type input "NGƯỜI GỬI TT"
click at [431, 273] on input "text" at bounding box center [465, 269] width 174 height 21
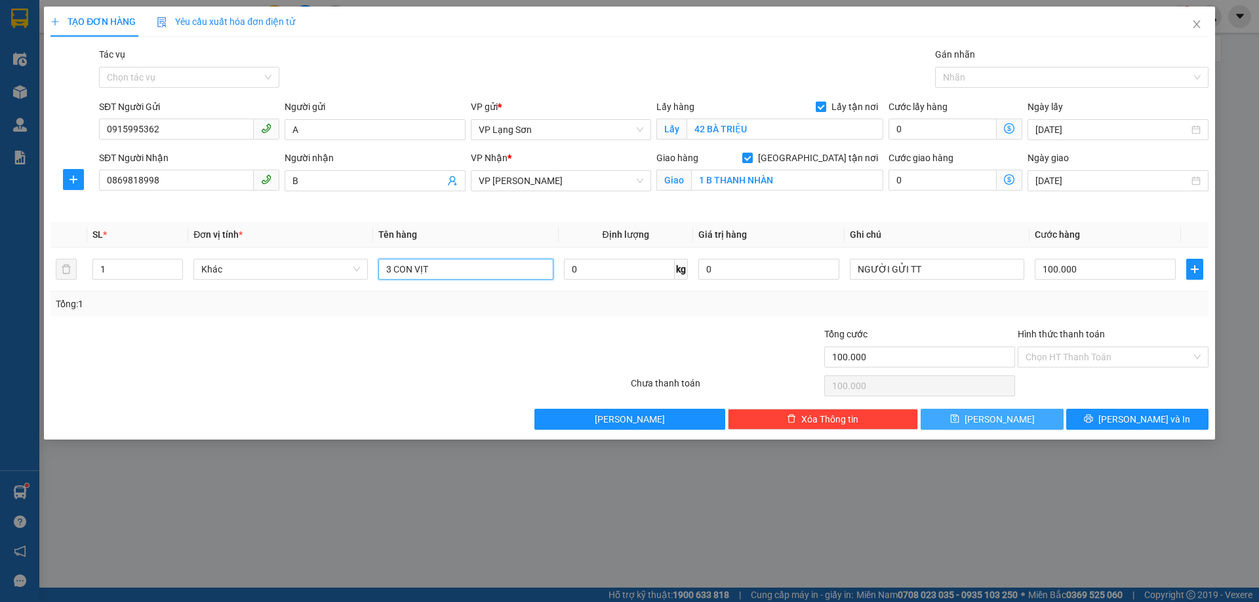
type input "3 CON VỊT"
click at [1010, 422] on button "[PERSON_NAME]" at bounding box center [991, 419] width 142 height 21
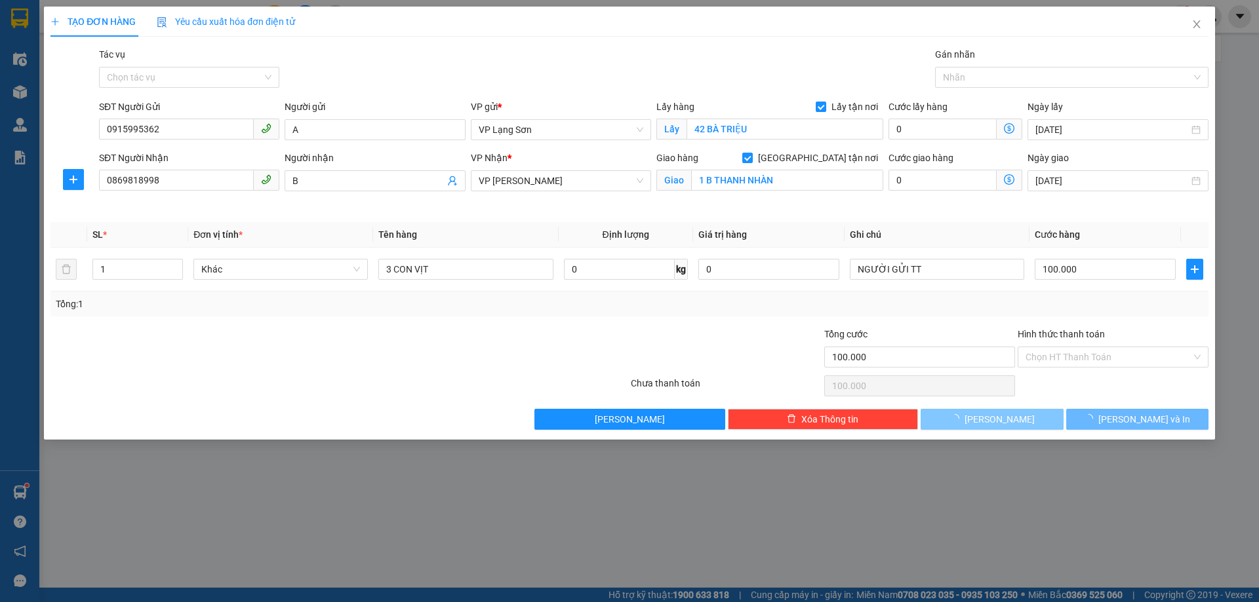
checkbox input "false"
type input "0"
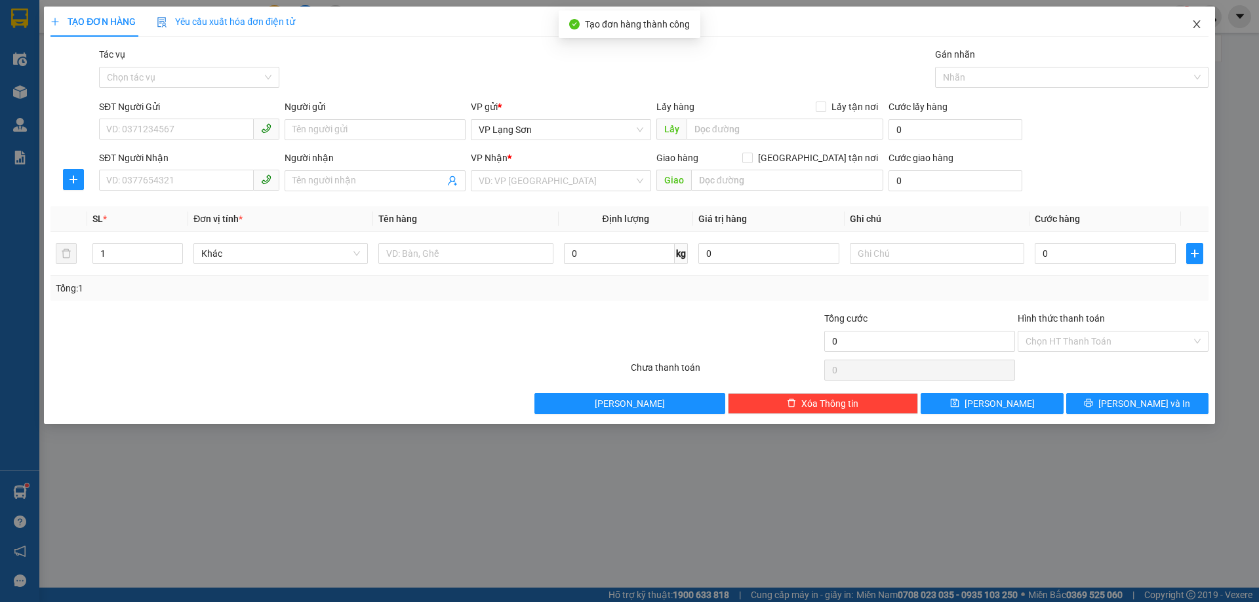
click at [1196, 26] on icon "close" at bounding box center [1195, 24] width 7 height 8
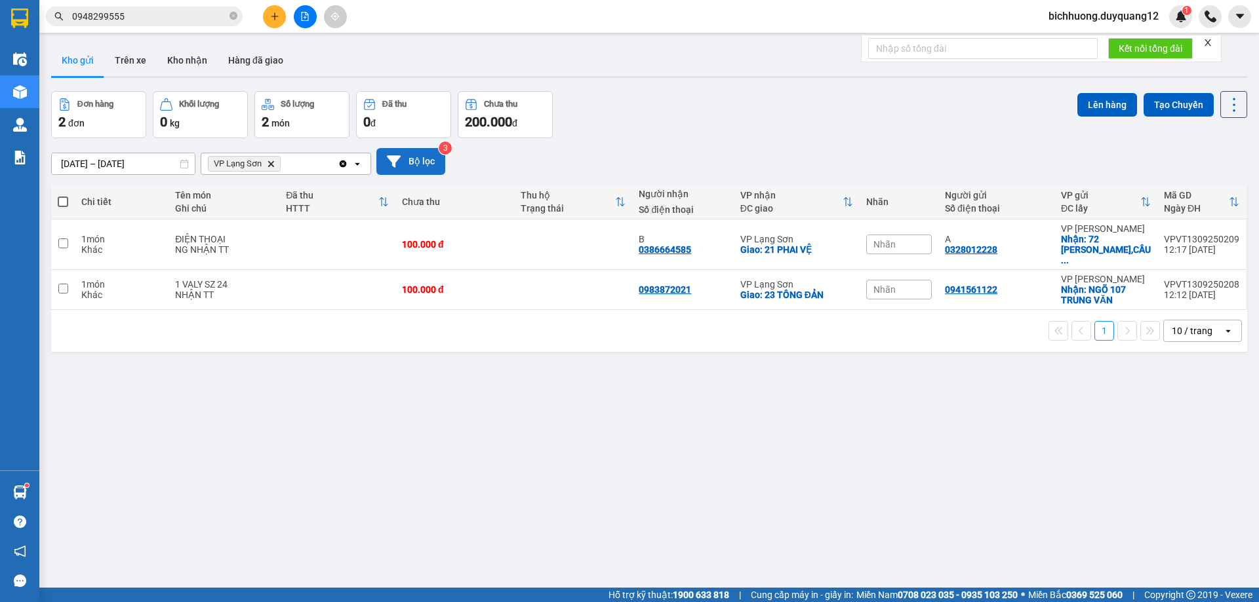
click at [410, 148] on button "Bộ lọc" at bounding box center [410, 161] width 69 height 27
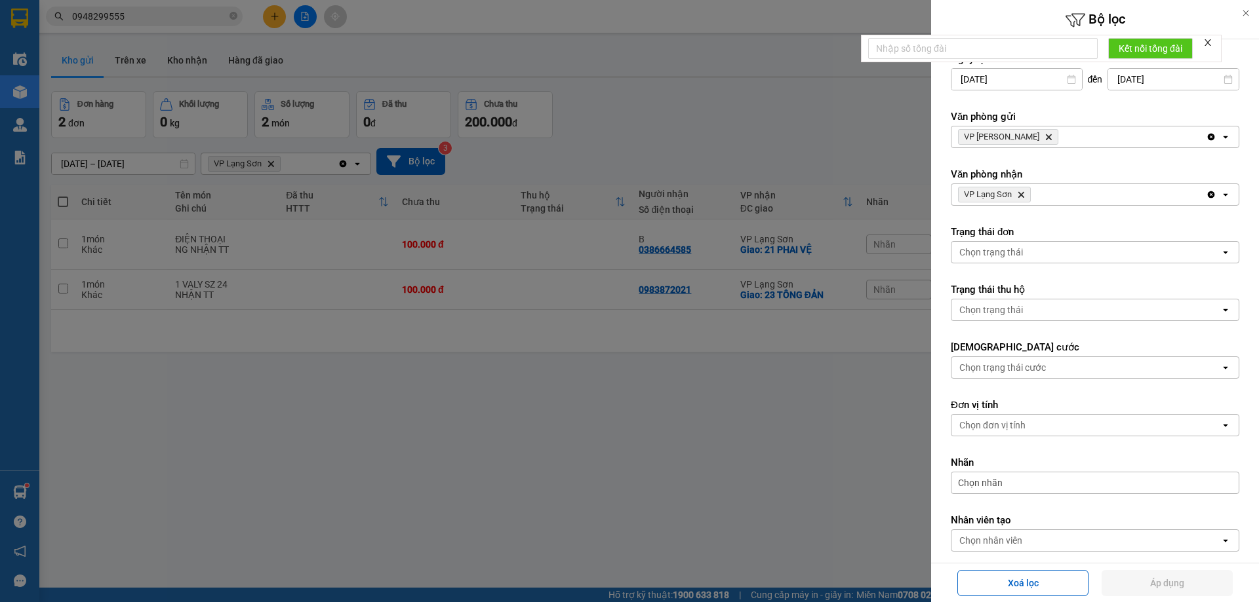
click at [1044, 138] on icon "Delete" at bounding box center [1048, 137] width 8 height 8
click at [1027, 138] on div "Chọn văn phòng" at bounding box center [1085, 137] width 269 height 21
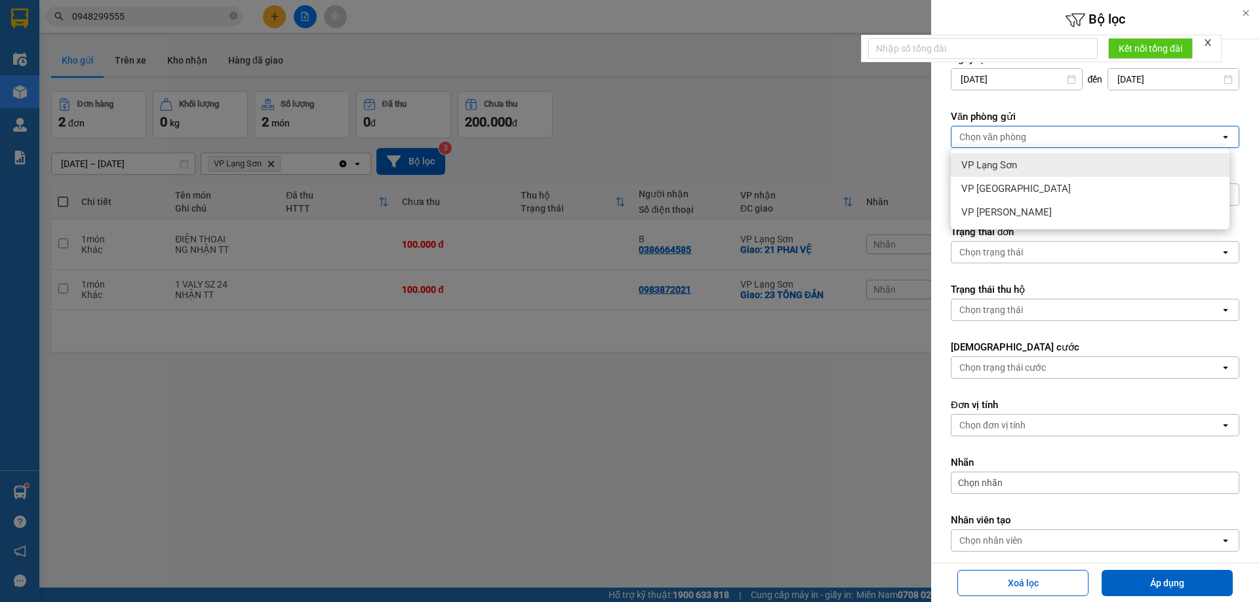
click at [998, 168] on span "VP Lạng Sơn" at bounding box center [989, 165] width 56 height 13
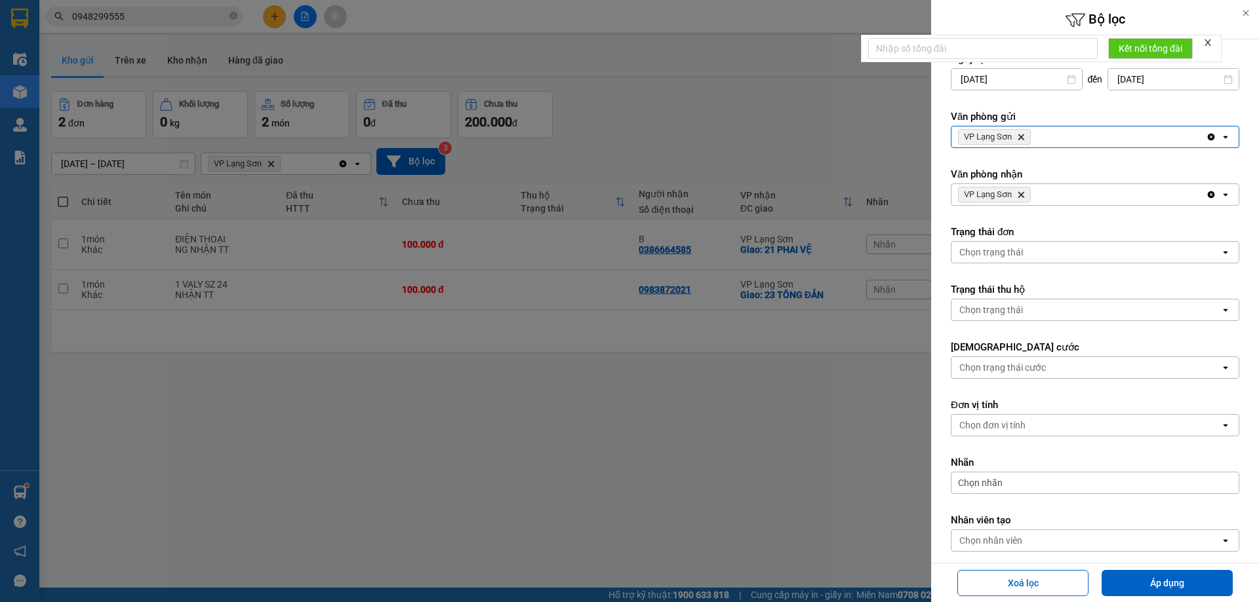
click at [1022, 195] on icon "VP Lạng Sơn, close by backspace" at bounding box center [1021, 195] width 6 height 6
click at [1027, 195] on div "Chọn văn phòng" at bounding box center [1085, 194] width 269 height 21
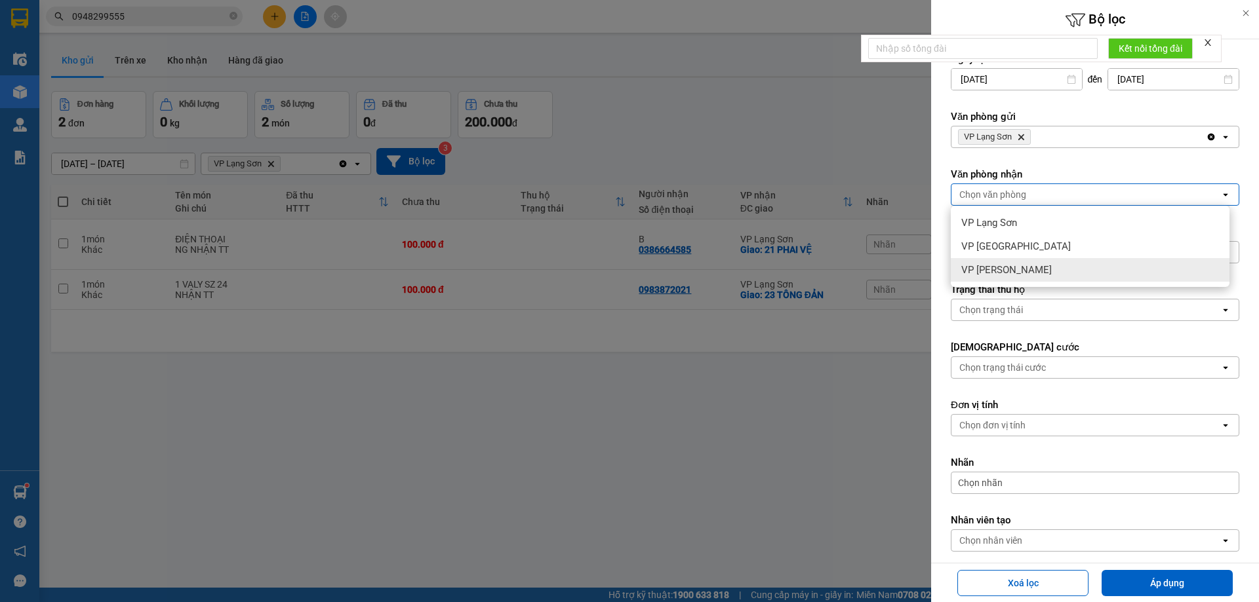
click at [1008, 269] on span "VP [PERSON_NAME]" at bounding box center [1006, 270] width 90 height 13
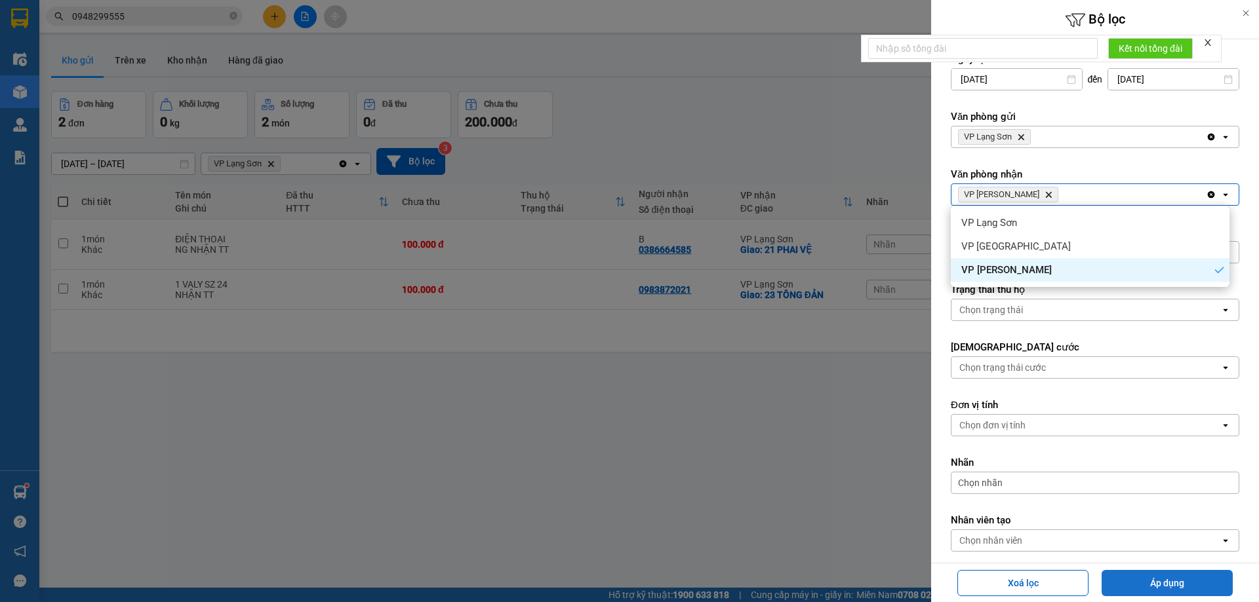
click at [1175, 586] on button "Áp dụng" at bounding box center [1166, 583] width 131 height 26
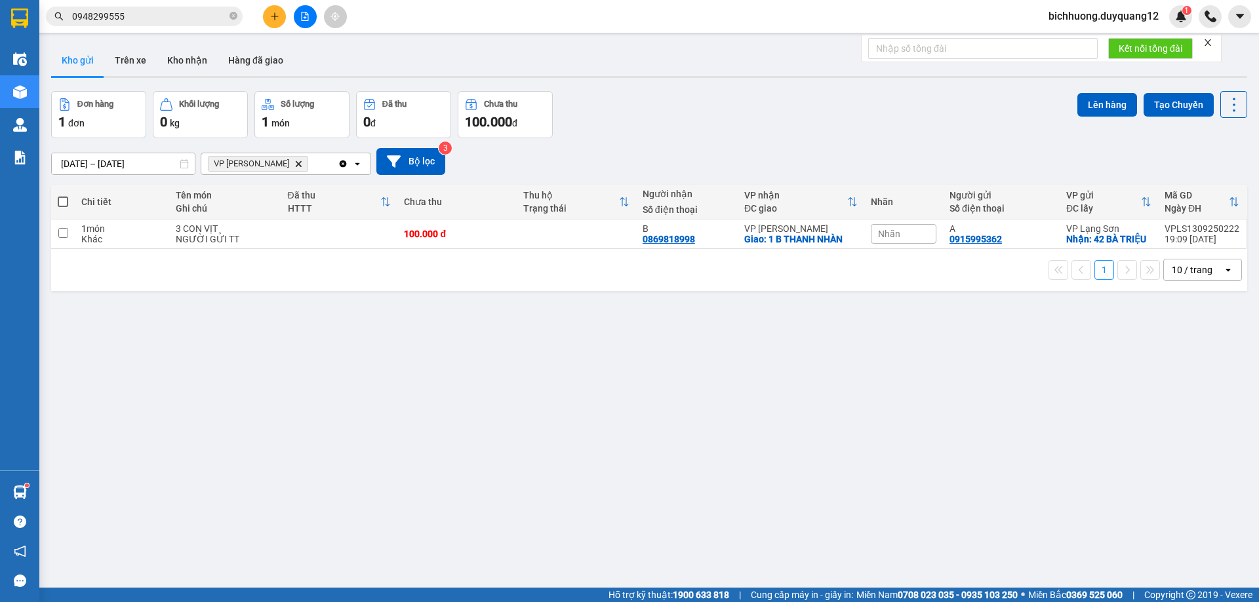
click at [902, 232] on div "Nhãn" at bounding box center [904, 234] width 66 height 20
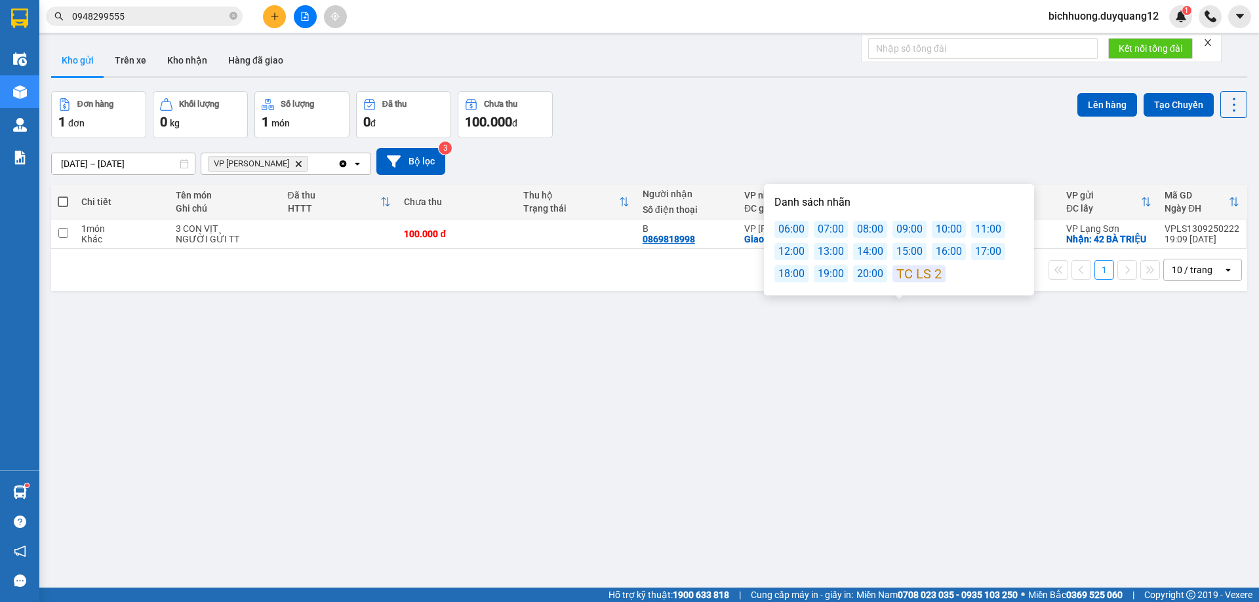
click at [832, 231] on div "07:00" at bounding box center [831, 229] width 34 height 17
click at [923, 169] on div "[DATE] – [DATE] Press the down arrow key to interact with the calendar and sele…" at bounding box center [649, 161] width 1196 height 27
